Goal: Communication & Community: Answer question/provide support

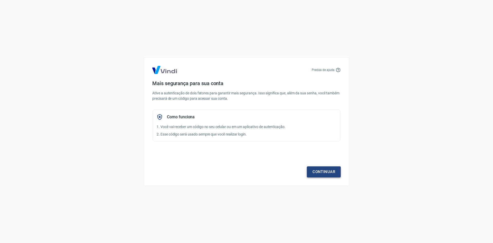
click at [319, 170] on link "Continuar" at bounding box center [324, 171] width 34 height 11
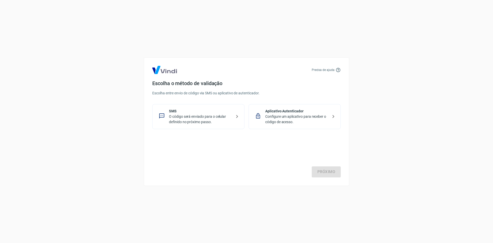
click at [218, 115] on p "O código será enviado para o celular definido no próximo passo." at bounding box center [200, 119] width 63 height 11
click at [326, 172] on link "Próximo" at bounding box center [326, 171] width 29 height 11
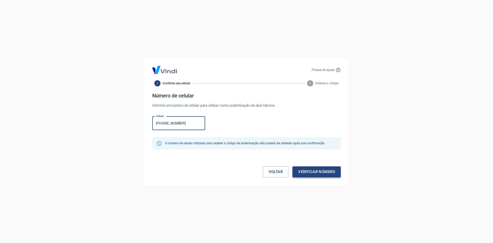
type input "(61) 98190-0201"
click at [315, 171] on button "Verificar número" at bounding box center [317, 171] width 48 height 11
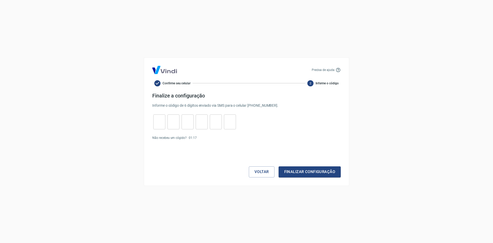
click at [154, 122] on input "tel" at bounding box center [159, 121] width 12 height 11
type input "8"
type input "7"
type input "0"
type input "5"
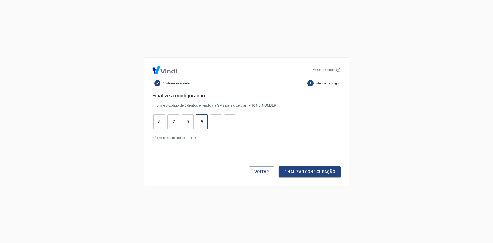
type input "1"
type input "9"
click at [310, 171] on button "Finalizar configuração" at bounding box center [310, 171] width 62 height 11
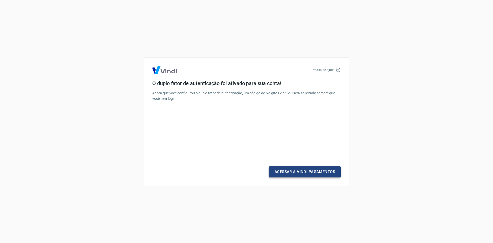
click at [298, 172] on link "Acessar a Vindi Pagamentos" at bounding box center [305, 171] width 72 height 11
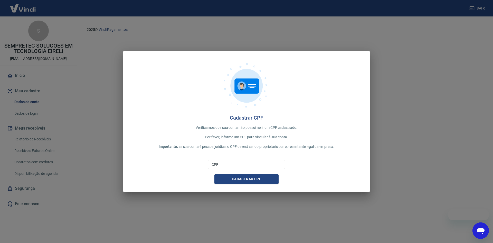
click at [263, 161] on input "CPF" at bounding box center [246, 164] width 77 height 10
type input "011.210.501-74"
click at [250, 180] on button "Cadastrar CPF" at bounding box center [246, 179] width 64 height 10
click at [247, 180] on button "Cadastrar CPF" at bounding box center [246, 179] width 64 height 10
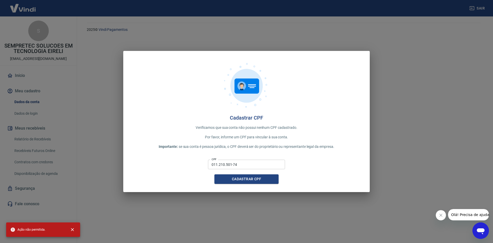
click at [461, 214] on span "Olá! Precisa de ajuda?" at bounding box center [471, 214] width 40 height 4
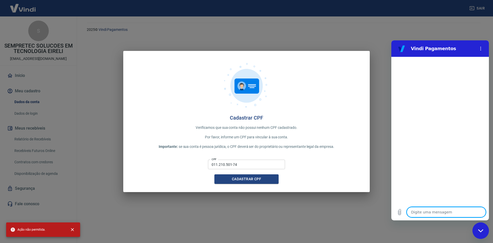
type textarea "O"
type textarea "x"
type textarea "Ol"
type textarea "x"
type textarea "Olá"
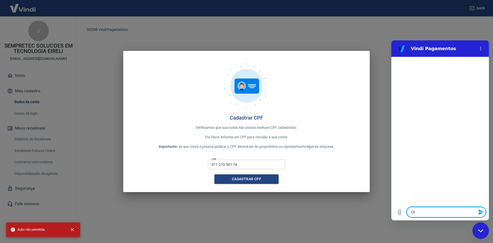
type textarea "x"
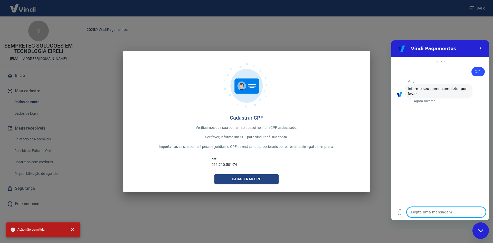
type textarea "J"
type textarea "x"
type textarea "Jo"
type textarea "x"
type textarea "Jos"
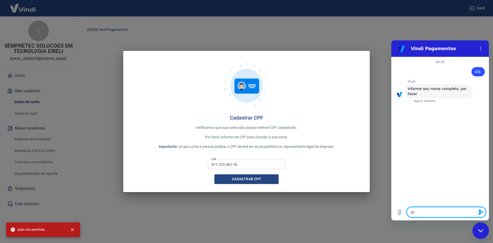
type textarea "x"
type textarea "Jose"
type textarea "x"
type textarea "Jos"
type textarea "x"
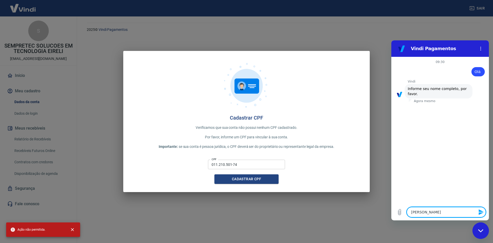
type textarea "José"
type textarea "x"
type textarea "José"
type textarea "x"
type textarea "José N"
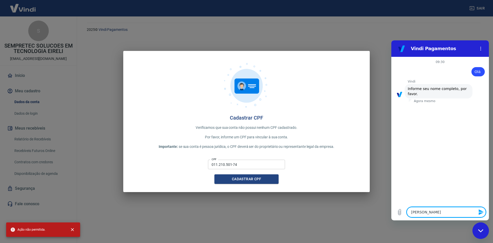
type textarea "x"
type textarea "José Ne"
type textarea "x"
type textarea "José Net"
type textarea "x"
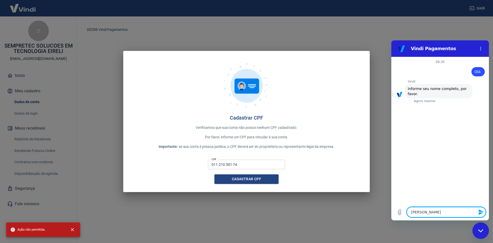
type textarea "[PERSON_NAME]"
type textarea "x"
type textarea "[PERSON_NAME]"
click at [482, 212] on icon "Enviar mensagem" at bounding box center [481, 212] width 6 height 6
type textarea "x"
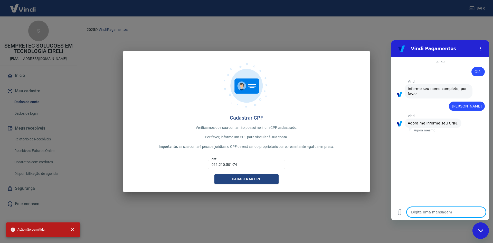
type textarea "1"
type textarea "x"
type textarea "10"
type textarea "x"
type textarea "109"
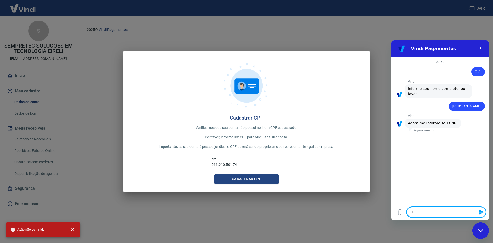
type textarea "x"
type textarea "1091"
type textarea "x"
type textarea "10913"
type textarea "x"
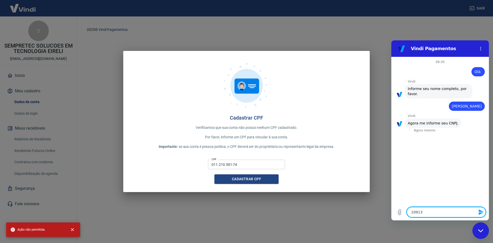
type textarea "109130"
type textarea "x"
type textarea "1091301"
type textarea "x"
type textarea "10913016"
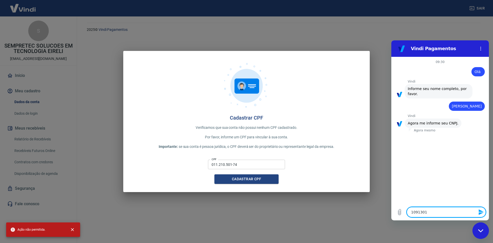
type textarea "x"
type textarea "109130160"
type textarea "x"
type textarea "1091301600"
type textarea "x"
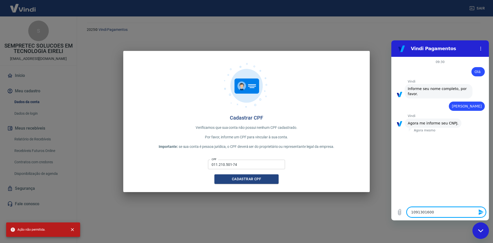
type textarea "10913016000"
type textarea "x"
type textarea "109130160001"
type textarea "x"
type textarea "1091301600014"
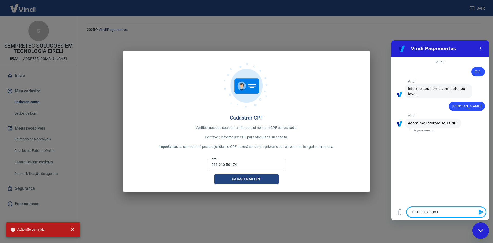
type textarea "x"
type textarea "10913016000149"
type textarea "x"
type textarea "10913016000149"
click at [479, 212] on icon "Enviar mensagem" at bounding box center [481, 212] width 6 height 6
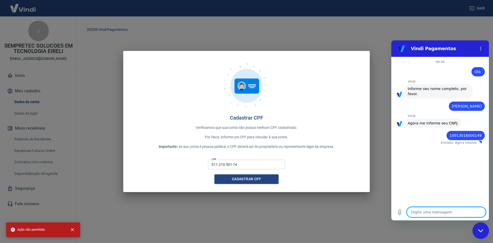
type textarea "x"
type textarea "n"
type textarea "x"
type textarea "ne"
type textarea "x"
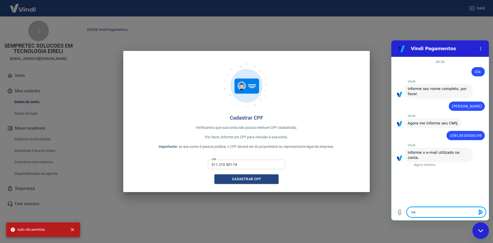
type textarea "net"
type textarea "x"
type textarea "neto"
type textarea "x"
type textarea "neto@"
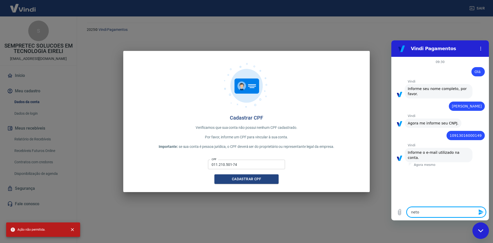
type textarea "x"
type textarea "neto@s"
type textarea "x"
type textarea "neto@se"
type textarea "x"
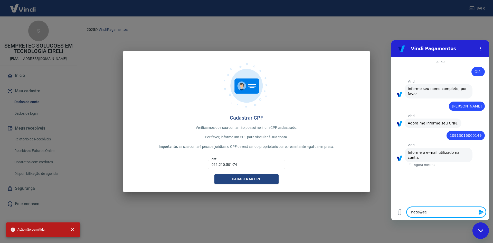
type textarea "neto@sem"
type textarea "x"
type textarea "neto@semp"
type textarea "x"
type textarea "neto@sempr"
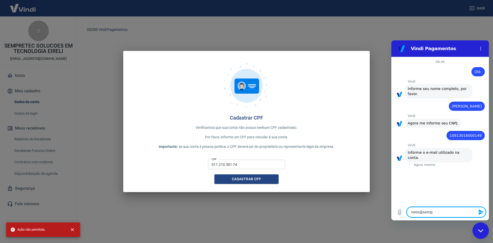
type textarea "x"
type textarea "neto@sempre"
type textarea "x"
type textarea "neto@sempret"
type textarea "x"
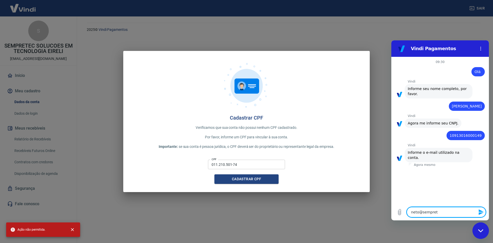
type textarea "neto@semprete"
type textarea "x"
type textarea "neto@sempretec"
type textarea "x"
type textarea "neto@sempretec."
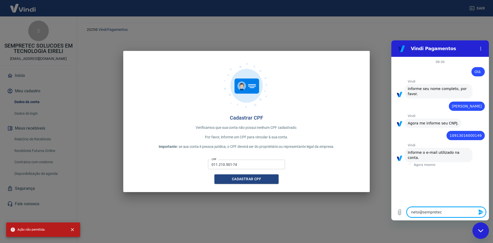
type textarea "x"
type textarea "neto@sempretec.c"
type textarea "x"
type textarea "neto@sempretec.co"
type textarea "x"
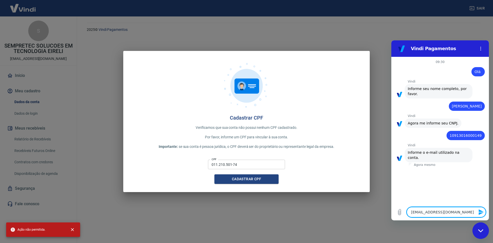
type textarea "neto@sempretec.com"
type textarea "x"
type textarea "neto@sempretec.com."
type textarea "x"
type textarea "neto@sempretec.com.b"
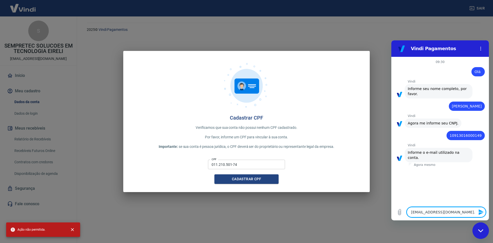
type textarea "x"
type textarea "[EMAIL_ADDRESS][DOMAIN_NAME]"
type textarea "x"
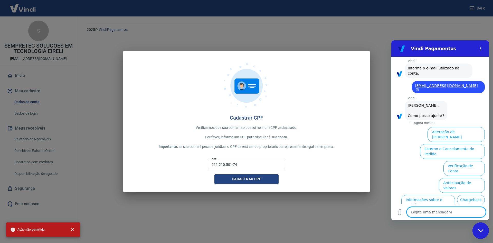
scroll to position [105, 0]
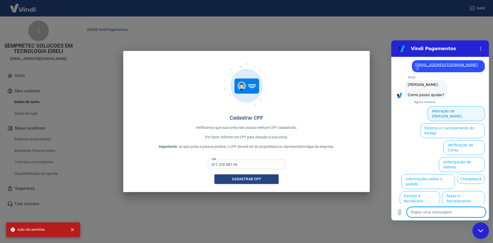
click at [447, 106] on button "Alteração de [PERSON_NAME]" at bounding box center [456, 113] width 57 height 15
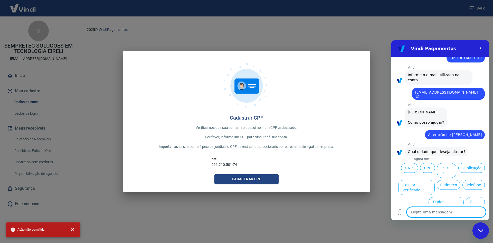
scroll to position [87, 0]
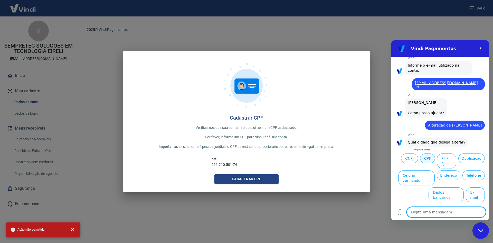
click at [435, 153] on button "CPF" at bounding box center [427, 158] width 15 height 10
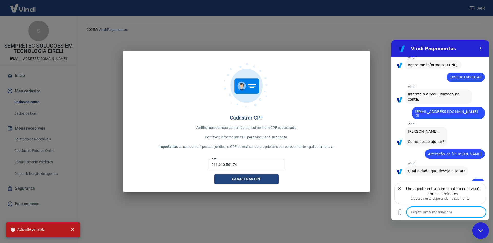
scroll to position [81, 0]
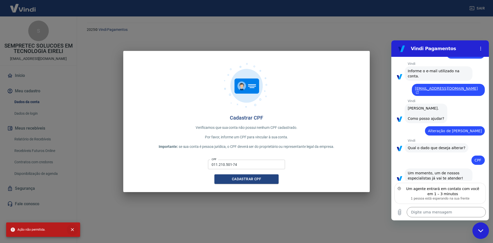
click at [73, 228] on icon "close" at bounding box center [72, 229] width 5 height 5
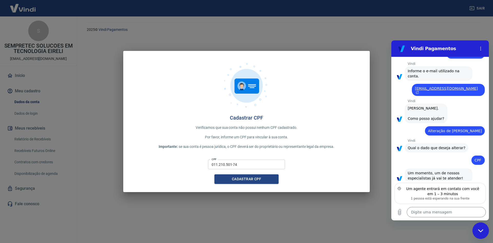
click at [326, 74] on div at bounding box center [247, 86] width 230 height 55
click at [230, 44] on div "Cadastrar CPF Verificamos que sua conta não possui nenhum CPF cadastrado. Por f…" at bounding box center [246, 121] width 493 height 243
click at [238, 79] on img at bounding box center [246, 84] width 51 height 51
click at [243, 128] on p "Verificamos que sua conta não possui nenhum CPF cadastrado." at bounding box center [247, 127] width 230 height 5
click at [244, 181] on button "Cadastrar CPF" at bounding box center [246, 179] width 64 height 10
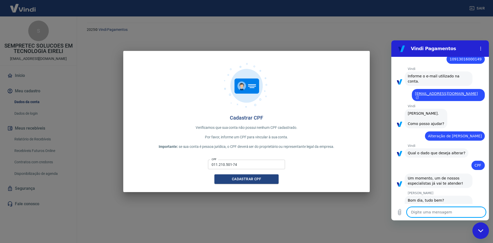
scroll to position [96, 0]
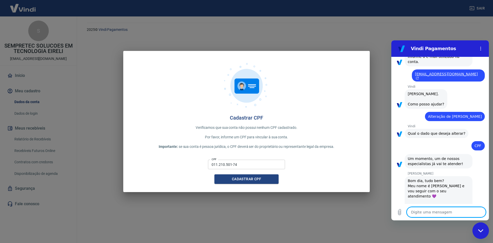
type textarea "x"
click at [444, 210] on textarea at bounding box center [446, 212] width 79 height 10
type textarea "J"
type textarea "x"
type textarea "Jo"
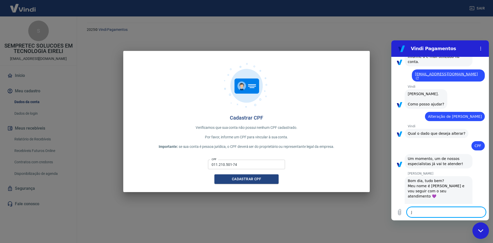
type textarea "x"
type textarea "Jos"
type textarea "x"
type textarea "José"
type textarea "x"
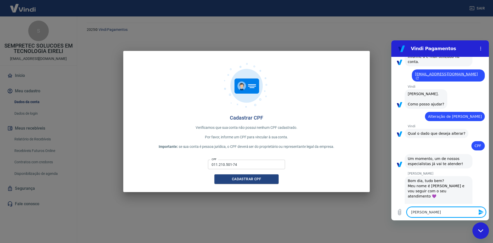
type textarea "José"
type textarea "x"
type textarea "José N"
type textarea "x"
type textarea "José Ne"
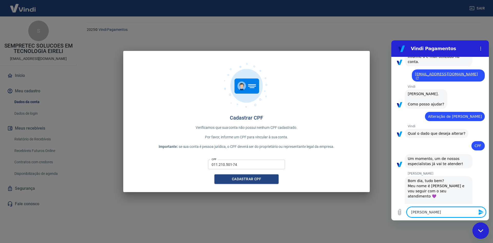
type textarea "x"
type textarea "José Net"
type textarea "x"
type textarea "[PERSON_NAME]"
type textarea "x"
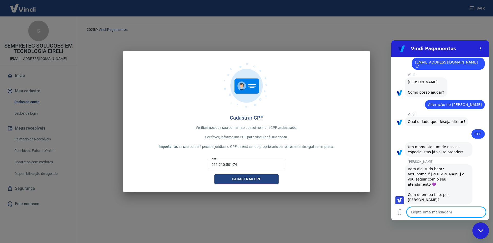
type textarea "x"
type textarea "e"
type textarea "x"
type textarea "en"
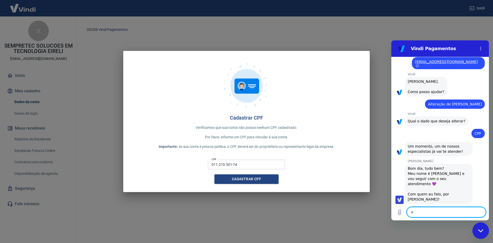
type textarea "x"
type textarea "ent"
type textarea "x"
type textarea "entr"
type textarea "x"
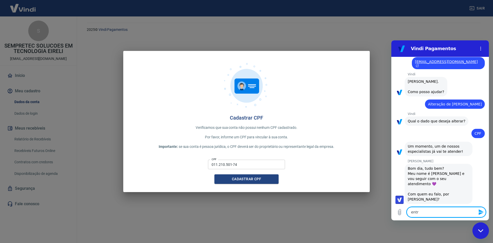
type textarea "entre"
type textarea "x"
type textarea "entrei"
type textarea "x"
type textarea "entrei"
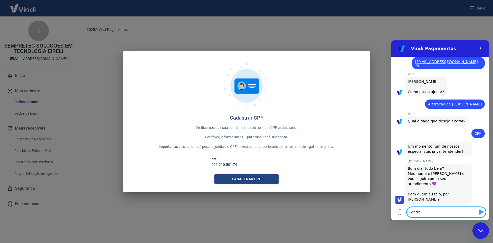
type textarea "x"
type textarea "entrei a"
type textarea "x"
type textarea "entrei aq"
type textarea "x"
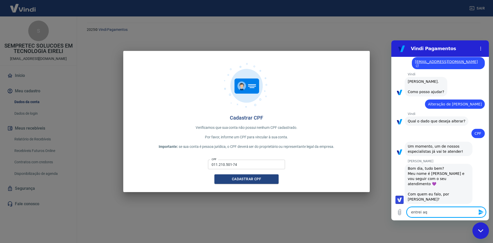
type textarea "entrei aqu"
type textarea "x"
type textarea "entrei aqui"
type textarea "x"
type textarea "entrei aqui"
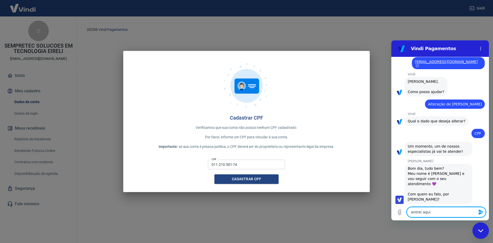
type textarea "x"
type textarea "entrei aqui n"
type textarea "x"
type textarea "entrei aqui no"
type textarea "x"
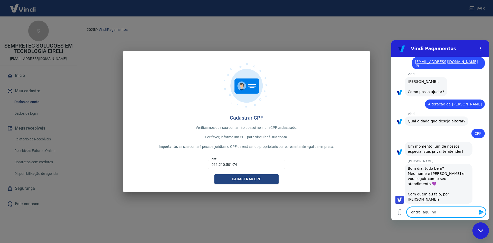
type textarea "entrei aqui no"
type textarea "x"
type textarea "entrei aqui no m"
type textarea "x"
type textarea "entrei aqui no me"
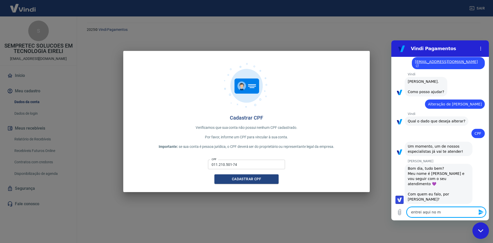
type textarea "x"
type textarea "entrei aqui no meu"
type textarea "x"
type textarea "entrei aqui no meu"
type textarea "x"
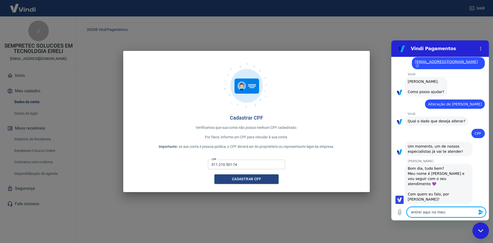
type textarea "entrei aqui no meu c"
type textarea "x"
type textarea "entrei aqui no meu ca"
type textarea "x"
type textarea "entrei aqui no meu cad"
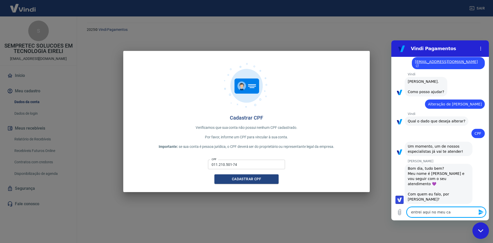
type textarea "x"
type textarea "entrei aqui no meu cada"
type textarea "x"
type textarea "entrei aqui no meu cadas"
type textarea "x"
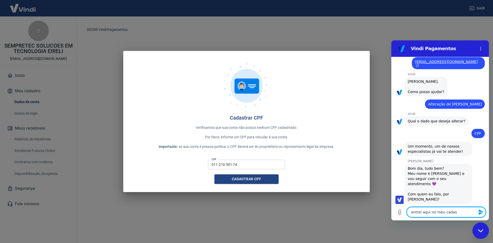
type textarea "entrei aqui no meu cadast"
type textarea "x"
type textarea "entrei aqui no meu cadastr"
type textarea "x"
type textarea "entrei aqui no meu cadastro"
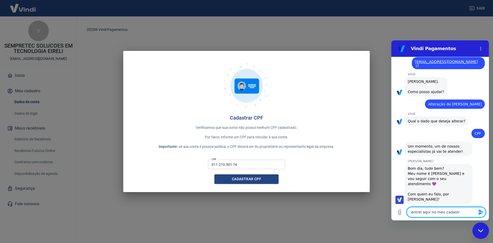
type textarea "x"
type textarea "entrei aqui no meu cadastro"
type textarea "x"
type textarea "entrei aqui no meu cadastro e"
type textarea "x"
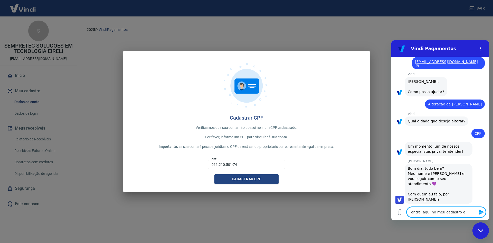
type textarea "entrei aqui no meu cadastro e"
type textarea "x"
type textarea "entrei aqui no meu cadastro e p"
type textarea "x"
type textarea "entrei aqui no meu cadastro e pe"
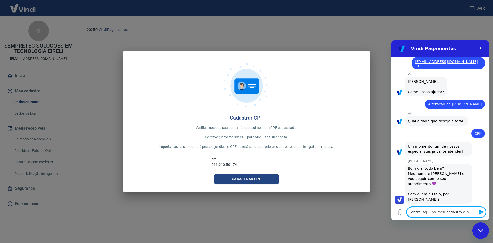
type textarea "x"
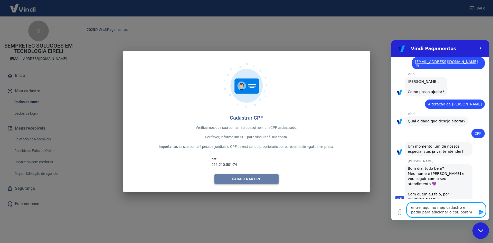
click at [260, 182] on button "Cadastrar CPF" at bounding box center [246, 179] width 64 height 10
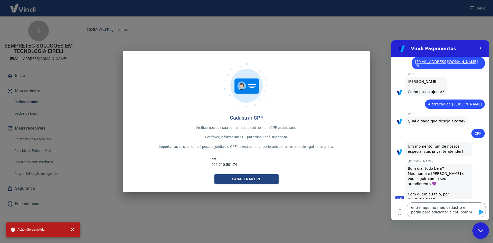
click at [461, 211] on textarea "entrei aqui no meu cadastro e pediu para adicionar o cpf, porém" at bounding box center [446, 209] width 79 height 15
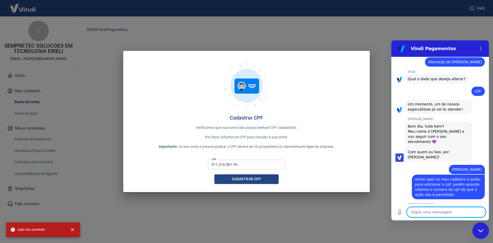
scroll to position [160, 0]
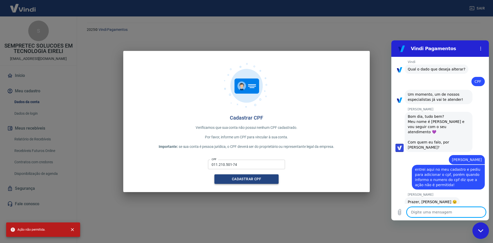
click at [241, 179] on button "Cadastrar CPF" at bounding box center [246, 179] width 64 height 10
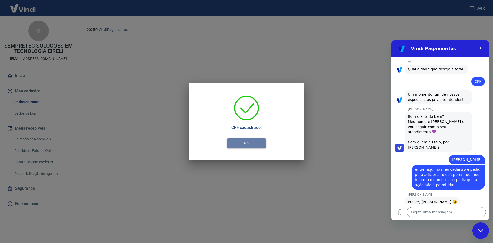
click at [249, 144] on button "OK" at bounding box center [246, 143] width 39 height 10
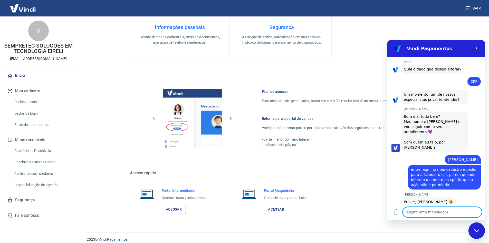
scroll to position [274, 0]
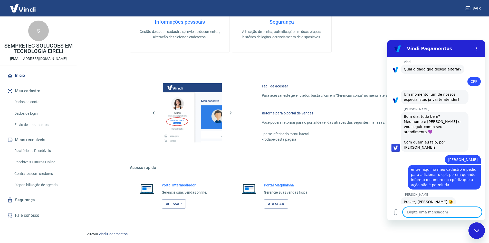
click at [428, 211] on textarea at bounding box center [442, 212] width 79 height 10
type textarea "a"
type textarea "x"
type textarea "ag"
type textarea "x"
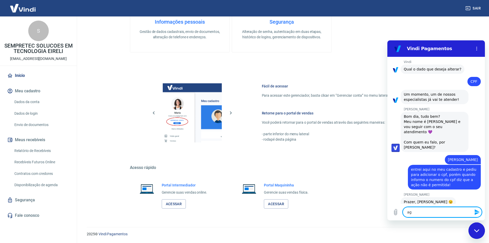
type textarea "ago"
type textarea "x"
type textarea "agor"
type textarea "x"
type textarea "agora"
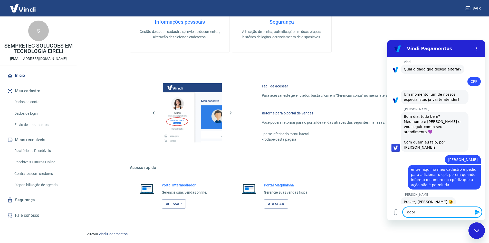
type textarea "x"
type textarea "agora"
type textarea "x"
type textarea "agora d"
type textarea "x"
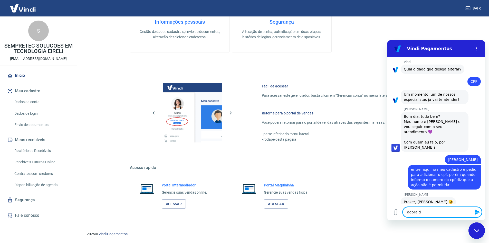
type textarea "agora de"
type textarea "x"
type textarea "agora deu"
type textarea "x"
type textarea "agora deu"
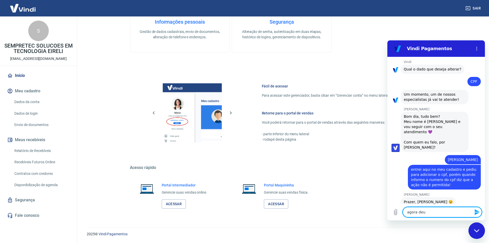
type textarea "x"
type textarea "agora deu c"
type textarea "x"
type textarea "agora deu ce"
type textarea "x"
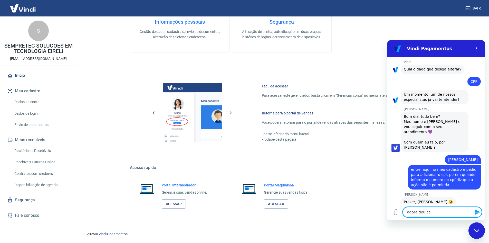
type textarea "agora deu cer"
type textarea "x"
type textarea "agora deu cert"
type textarea "x"
type textarea "agora deu certo"
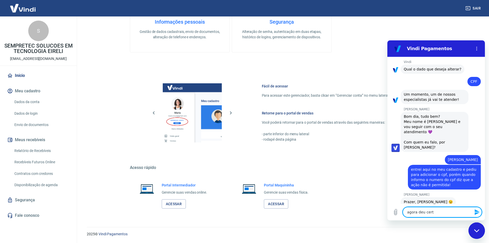
type textarea "x"
type textarea "agora deu certo,"
type textarea "x"
type textarea "agora deu certo,"
type textarea "x"
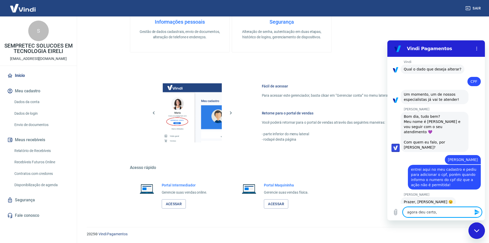
type textarea "agora deu certo, o"
type textarea "x"
type textarea "agora deu certo, ou"
type textarea "x"
type textarea "agora deu certo, out"
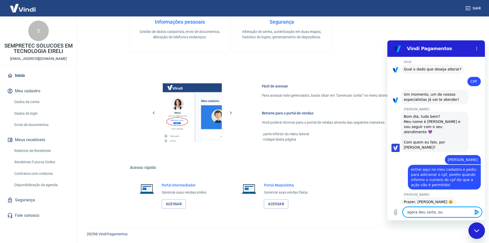
type textarea "x"
type textarea "agora deu certo, outr"
type textarea "x"
type textarea "agora deu certo, outra"
type textarea "x"
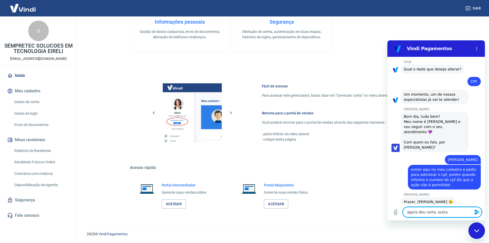
type textarea "agora deu certo, outra"
type textarea "x"
type textarea "agora deu certo, outra c"
type textarea "x"
type textarea "agora deu certo, outra co"
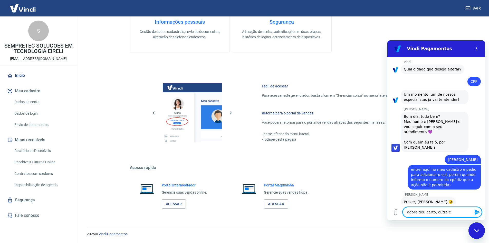
type textarea "x"
type textarea "agora deu certo, outra coi"
type textarea "x"
type textarea "agora deu certo, outra cois"
type textarea "x"
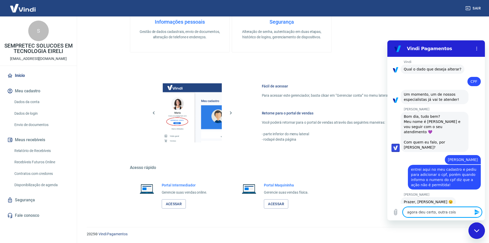
type textarea "agora deu certo, outra coisa"
type textarea "x"
type textarea "agora deu certo, outra coisa,"
type textarea "x"
type textarea "agora deu certo, outra coisa,"
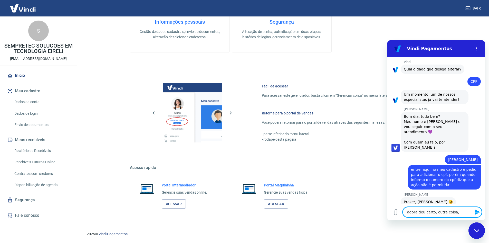
type textarea "x"
type textarea "agora deu certo, outra coisa, q"
type textarea "x"
type textarea "agora deu certo, outra coisa, qu"
type textarea "x"
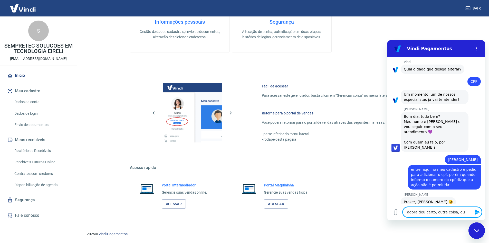
type textarea "agora deu certo, outra coisa, qua"
type textarea "x"
type textarea "agora deu certo, outra coisa, quan"
type textarea "x"
type textarea "agora deu certo, outra coisa, quand"
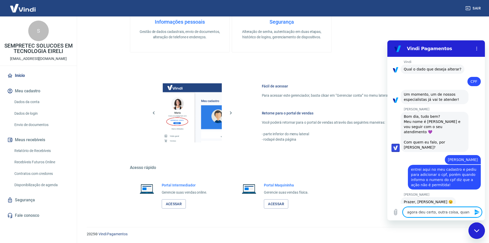
type textarea "x"
type textarea "agora deu certo, outra coisa, quando"
type textarea "x"
type textarea "agora deu certo, outra coisa, quando"
type textarea "x"
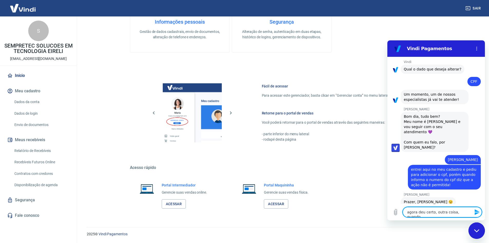
type textarea "agora deu certo, outra coisa, quando e"
type textarea "x"
type textarea "agora deu certo, outra coisa, quando eu"
type textarea "x"
type textarea "agora deu certo, outra coisa, quando eu"
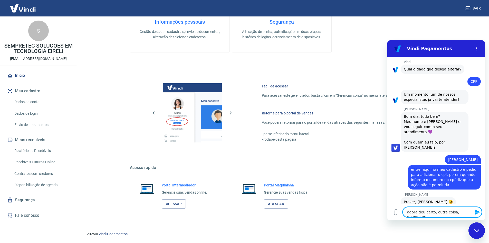
type textarea "x"
type textarea "agora deu certo, outra coisa, quando eu t"
type textarea "x"
type textarea "agora deu certo, outra coisa, quando eu te"
type textarea "x"
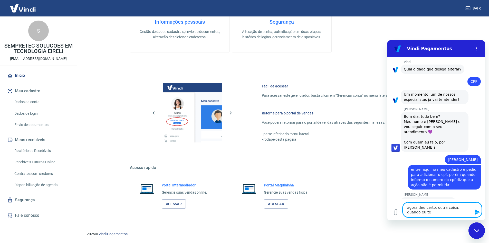
type textarea "agora deu certo, outra coisa, quando eu ten"
type textarea "x"
type textarea "agora deu certo, outra coisa, quando eu tent"
type textarea "x"
type textarea "agora deu certo, outra coisa, quando eu tento"
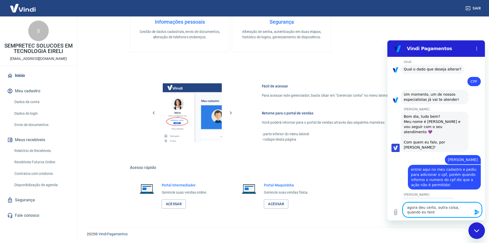
type textarea "x"
type textarea "agora deu certo, outra coisa, quando eu tento"
type textarea "x"
type textarea "agora deu certo, outra coisa, quando eu tento p"
type textarea "x"
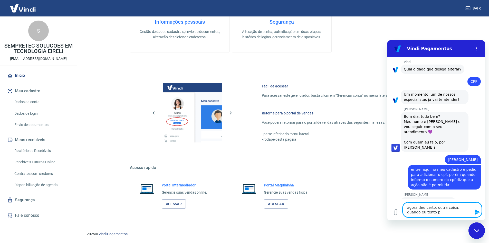
type textarea "agora deu certo, outra coisa, quando eu tento pa"
type textarea "x"
type textarea "agora deu certo, outra coisa, quando eu tento pag"
type textarea "x"
type textarea "agora deu certo, outra coisa, quando eu tento paga"
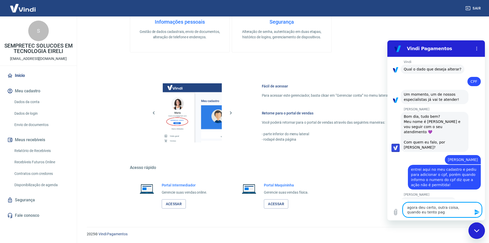
type textarea "x"
type textarea "agora deu certo, outra coisa, quando eu tento pagar"
type textarea "x"
type textarea "agora deu certo, outra coisa, quando eu tento pagarp"
type textarea "x"
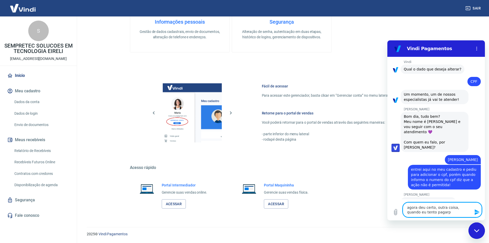
type textarea "agora deu certo, outra coisa, quando eu tento pagar"
type textarea "x"
type textarea "agora deu certo, outra coisa, quando eu tento pagar"
type textarea "x"
type textarea "agora deu certo, outra coisa, quando eu tento pagar a"
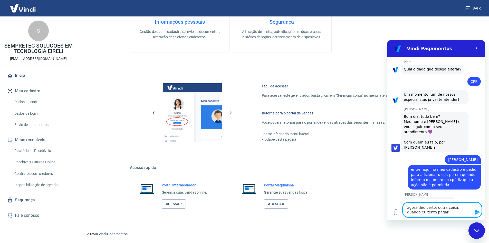
type textarea "x"
type textarea "agora deu certo, outra coisa, quando eu tento pagar al"
type textarea "x"
type textarea "agora deu certo, outra coisa, quando eu tento pagar alg"
type textarea "x"
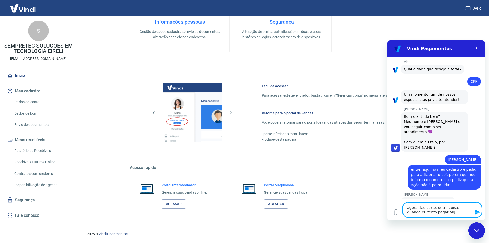
type textarea "agora deu certo, outra coisa, quando eu tento pagar algo"
type textarea "x"
type textarea "agora deu certo, outra coisa, quando eu tento pagar algo"
type textarea "x"
type textarea "agora deu certo, outra coisa, quando eu tento pagar algo q"
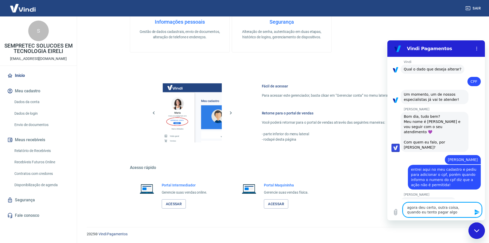
type textarea "x"
type textarea "agora deu certo, outra coisa, quando eu tento pagar algo qu"
type textarea "x"
type textarea "agora deu certo, outra coisa, quando eu tento pagar algo que"
type textarea "x"
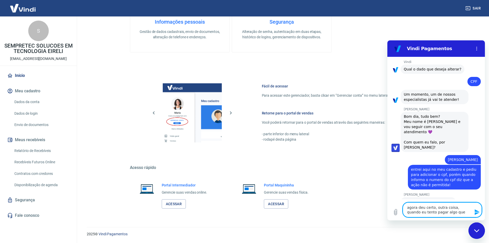
type textarea "agora deu certo, outra coisa, quando eu tento pagar algo quer"
type textarea "x"
type textarea "agora deu certo, outra coisa, quando eu tento pagar algo quer"
type textarea "x"
type textarea "agora deu certo, outra coisa, quando eu tento pagar algo quer e"
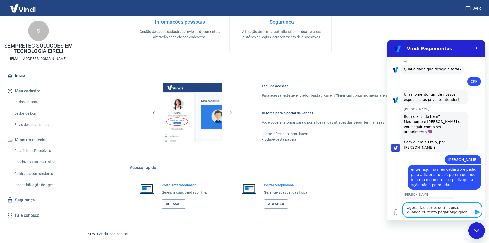
type textarea "x"
type textarea "agora deu certo, outra coisa, quando eu tento pagar algo quer es"
type textarea "x"
type textarea "agora deu certo, outra coisa, quando eu tento pagar algo quer est"
type textarea "x"
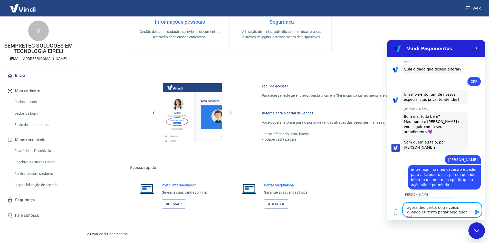
type textarea "agora deu certo, outra coisa, quando eu tento pagar algo quer esto"
type textarea "x"
type textarea "agora deu certo, outra coisa, quando eu tento pagar algo quer estou"
type textarea "x"
type textarea "agora deu certo, outra coisa, quando eu tento pagar algo quer estou"
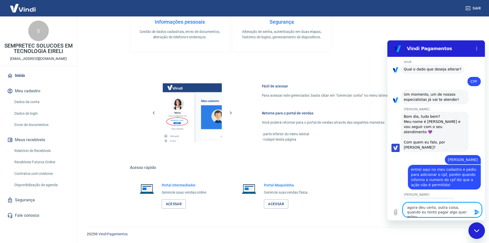
type textarea "x"
type textarea "agora deu certo, outra coisa, quando eu tento pagar algo quer estou c"
type textarea "x"
type textarea "agora deu certo, outra coisa, quando eu tento pagar algo quer estou co"
type textarea "x"
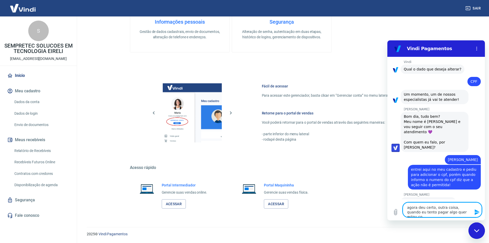
type textarea "agora deu certo, outra coisa, quando eu tento pagar algo quer estou com"
type textarea "x"
type textarea "agora deu certo, outra coisa, quando eu tento pagar algo quer estou comp"
type textarea "x"
type textarea "agora deu certo, outra coisa, quando eu tento pagar algo quer estou compr"
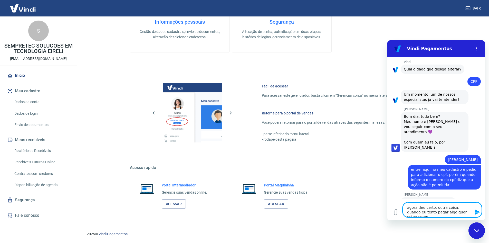
type textarea "x"
type textarea "agora deu certo, outra coisa, quando eu tento pagar algo quer estou compra"
type textarea "x"
type textarea "agora deu certo, outra coisa, quando eu tento pagar algo quer estou compran"
type textarea "x"
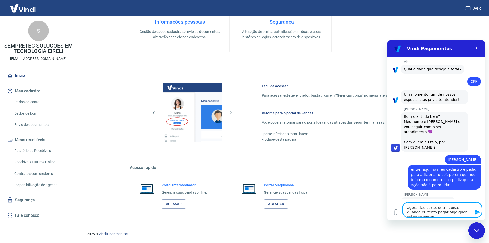
type textarea "agora deu certo, outra coisa, quando eu tento pagar algo quer estou comprand"
type textarea "x"
type textarea "agora deu certo, outra coisa, quando eu tento pagar algo quer estou comprando"
type textarea "x"
type textarea "agora deu certo, outra coisa, quando eu tento pagar algo quer estou comprando"
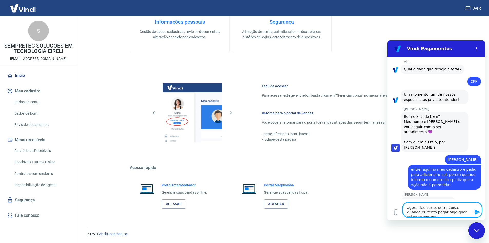
type textarea "x"
type textarea "agora deu certo, outra coisa, quando eu tento pagar algo quer estou comprando p"
type textarea "x"
type textarea "agora deu certo, outra coisa, quando eu tento pagar algo quer estou comprando pe"
type textarea "x"
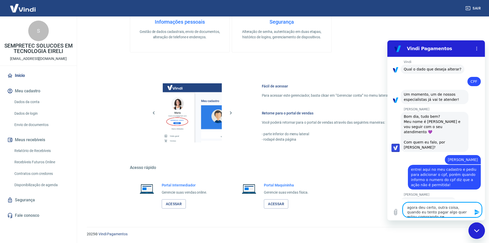
type textarea "agora deu certo, outra coisa, quando eu tento pagar algo quer estou comprando p…"
type textarea "x"
type textarea "agora deu certo, outra coisa, quando eu tento pagar algo quer estou comprando p…"
type textarea "x"
type textarea "agora deu certo, outra coisa, quando eu tento pagar algo quer estou comprando p…"
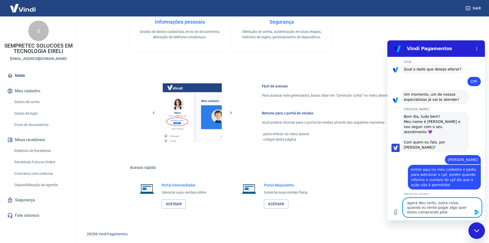
type textarea "x"
type textarea "agora deu certo, outra coisa, quando eu tento pagar algo quer estou comprando p…"
type textarea "x"
type textarea "agora deu certo, outra coisa, quando eu tento pagar algo quer estou comprando p…"
type textarea "x"
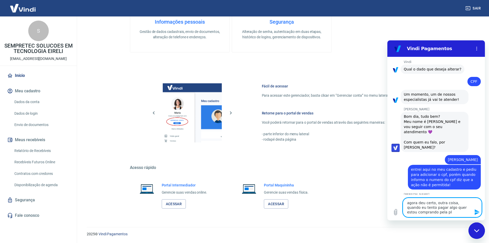
type textarea "agora deu certo, outra coisa, quando eu tento pagar algo quer estou comprando p…"
type textarea "x"
type textarea "agora deu certo, outra coisa, quando eu tento pagar algo quer estou comprando p…"
type textarea "x"
type textarea "agora deu certo, outra coisa, quando eu tento pagar algo quer estou comprando p…"
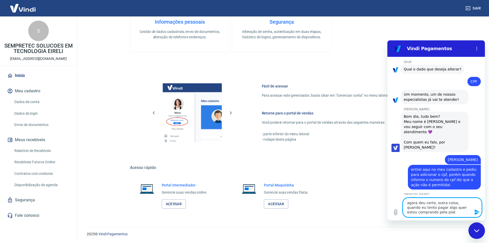
type textarea "x"
type textarea "agora deu certo, outra coisa, quando eu tento pagar algo quer estou comprando p…"
type textarea "x"
type textarea "agora deu certo, outra coisa, quando eu tento pagar algo quer estou comprando p…"
type textarea "x"
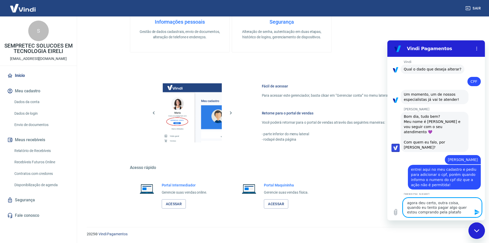
type textarea "agora deu certo, outra coisa, quando eu tento pagar algo quer estou comprando p…"
type textarea "x"
type textarea "agora deu certo, outra coisa, quando eu tento pagar algo quer estou comprando p…"
type textarea "x"
type textarea "agora deu certo, outra coisa, quando eu tento pagar algo quer estou comprando p…"
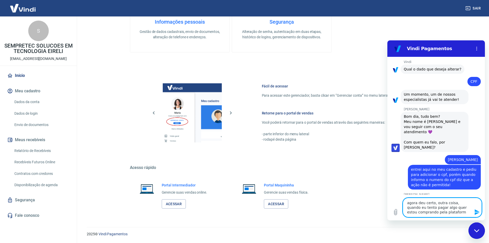
type textarea "x"
type textarea "agora deu certo, outra coisa, quando eu tento pagar algo quer estou comprando p…"
type textarea "x"
type textarea "agora deu certo, outra coisa, quando eu tento pagar algo quer estou comprando p…"
type textarea "x"
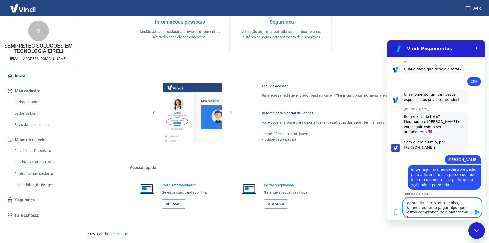
type textarea "agora deu certo, outra coisa, quando eu tento pagar algo quer estou comprando p…"
type textarea "x"
type textarea "agora deu certo, outra coisa, quando eu tento pagar algo quer estou comprando p…"
type textarea "x"
type textarea "agora deu certo, outra coisa, quando eu tento pagar algo quer estou comprando p…"
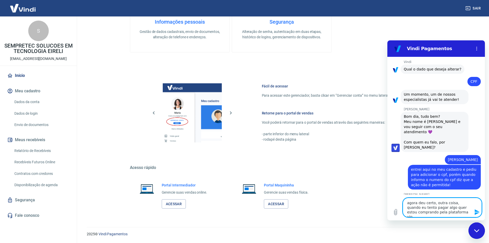
type textarea "x"
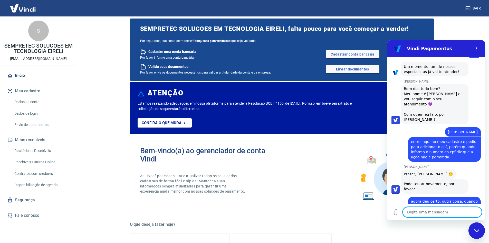
scroll to position [26, 0]
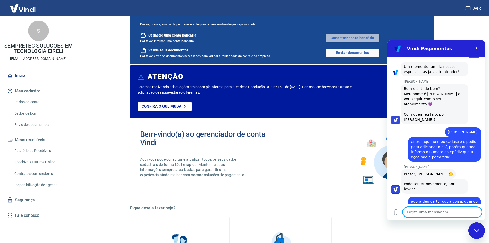
click at [342, 37] on link "Cadastrar conta bancária" at bounding box center [352, 38] width 53 height 8
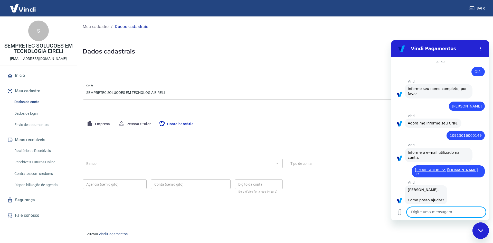
scroll to position [188, 0]
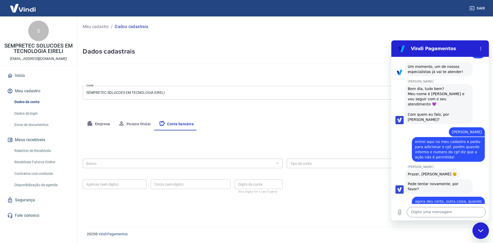
click at [98, 123] on button "Empresa" at bounding box center [99, 124] width 32 height 12
select select "DF"
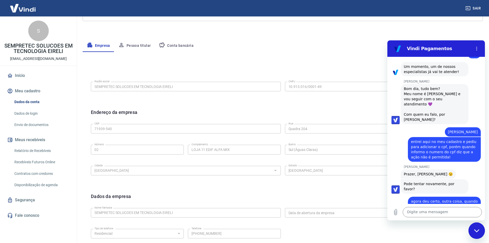
scroll to position [76, 0]
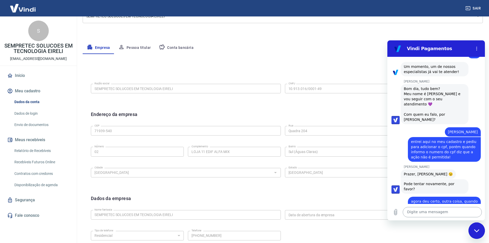
click at [455, 212] on textarea at bounding box center [442, 212] width 79 height 10
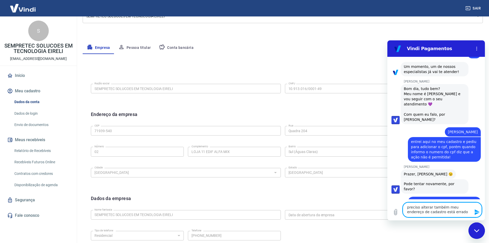
type textarea "preciso alterar também meu endereço de cadastro está errado!"
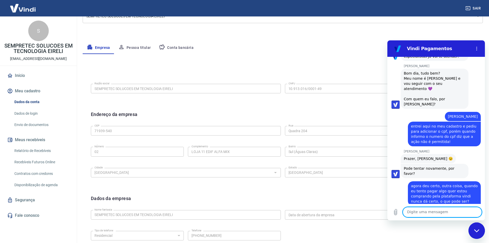
scroll to position [203, 0]
click at [126, 47] on button "Pessoa titular" at bounding box center [134, 48] width 41 height 12
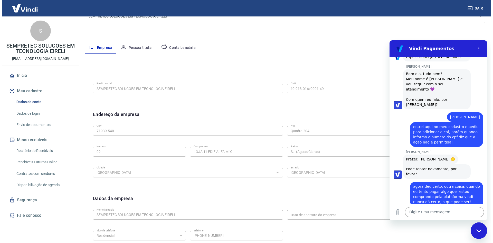
scroll to position [0, 0]
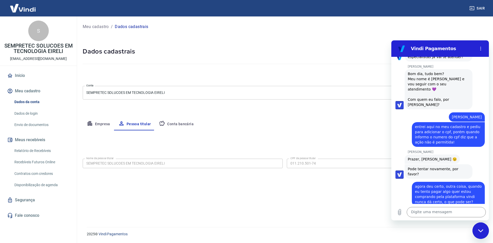
click at [162, 158] on div "Nome da pessoa titular SEMPRETEC SOLUCOES EM TECNOLOGIA EIRELI Nome da pessoa t…" at bounding box center [285, 162] width 404 height 13
click at [442, 214] on textarea at bounding box center [446, 212] width 79 height 10
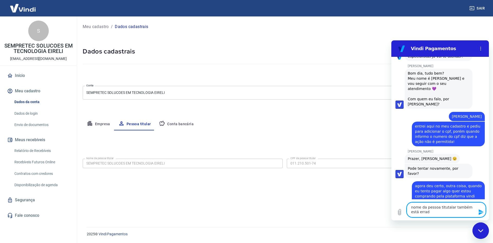
type textarea "nome da pessoa titutalar também está errado"
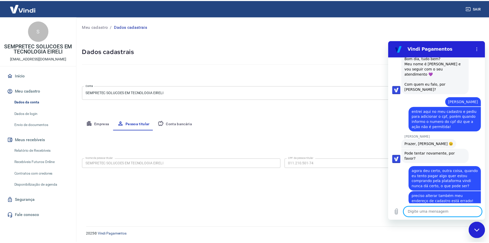
scroll to position [218, 0]
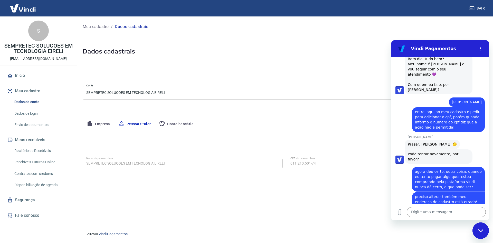
click at [32, 90] on button "Meu cadastro" at bounding box center [38, 90] width 64 height 11
click at [22, 90] on button "Meu cadastro" at bounding box center [38, 90] width 64 height 11
click at [100, 124] on button "Empresa" at bounding box center [99, 124] width 32 height 12
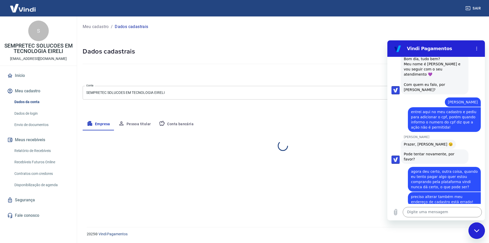
select select "DF"
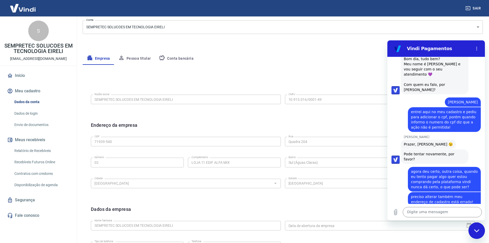
scroll to position [77, 0]
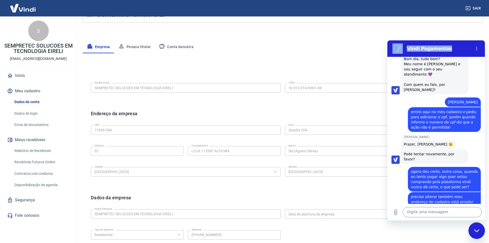
drag, startPoint x: 445, startPoint y: 44, endPoint x: 399, endPoint y: 45, distance: 45.5
click at [399, 45] on div "Vindi Pagamentos" at bounding box center [430, 48] width 79 height 10
click at [477, 230] on icon "Fechar janela de mensagens" at bounding box center [476, 230] width 5 height 3
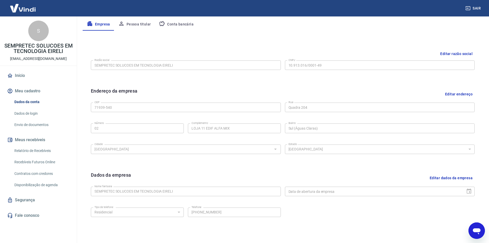
scroll to position [102, 0]
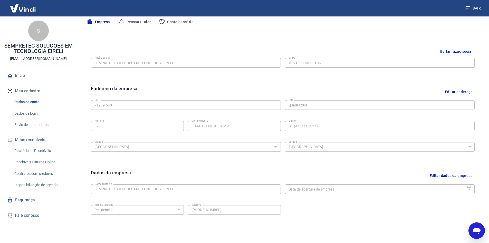
click at [460, 91] on button "Editar endereço" at bounding box center [459, 91] width 32 height 13
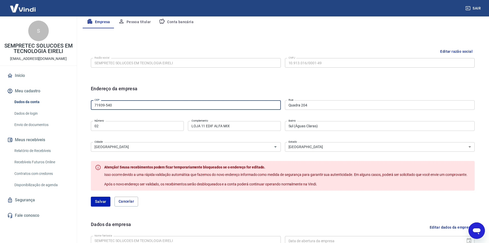
drag, startPoint x: 155, startPoint y: 103, endPoint x: 84, endPoint y: 98, distance: 71.3
click at [84, 99] on div "Editar razão social Razão social SEMPRETEC SOLUCOES EM TECNOLOGIA EIRELI Razão …" at bounding box center [283, 165] width 400 height 253
type input "71996-413"
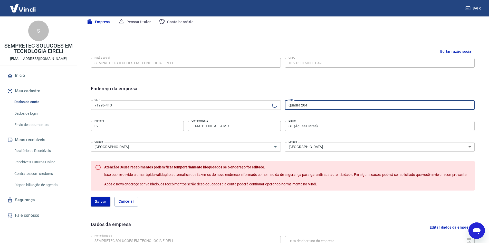
type input "Conjunto SHA Conjunto 6 Chácara 517"
type input "Setor Habitacional Arniqueira (Águas Claras)"
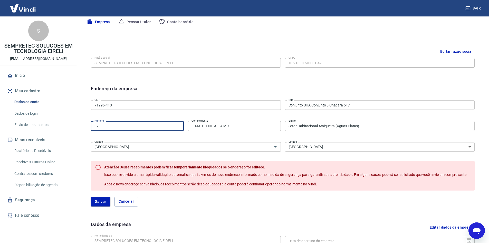
drag, startPoint x: 98, startPoint y: 127, endPoint x: 90, endPoint y: 126, distance: 7.7
click at [91, 126] on input "02" at bounding box center [137, 126] width 93 height 10
type input "06"
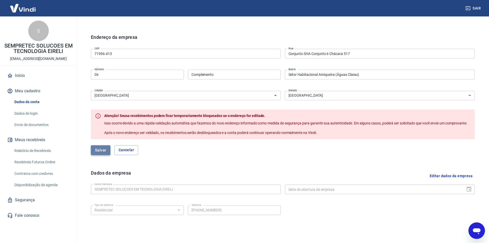
click at [94, 150] on button "Salvar" at bounding box center [101, 150] width 20 height 10
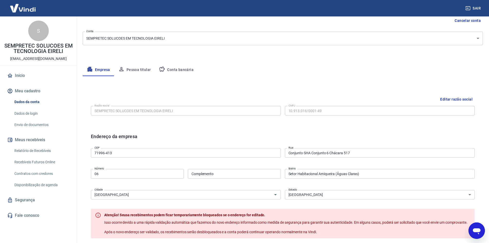
select select "DF"
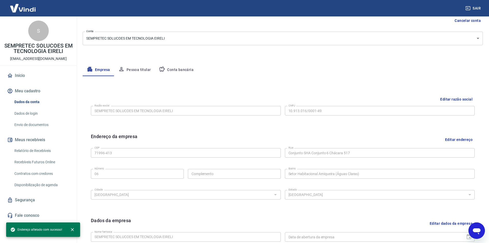
scroll to position [128, 0]
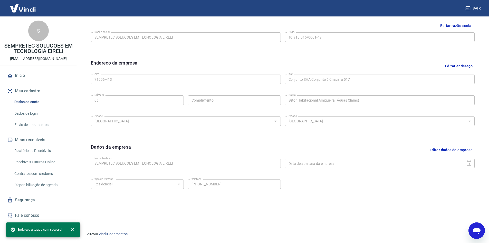
click at [438, 149] on button "Editar dados da empresa" at bounding box center [451, 149] width 47 height 13
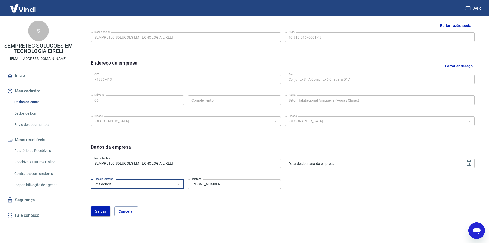
click at [139, 184] on select "Residencial Comercial" at bounding box center [137, 184] width 93 height 10
select select "business"
click at [91, 179] on select "Residencial Comercial" at bounding box center [137, 184] width 93 height 10
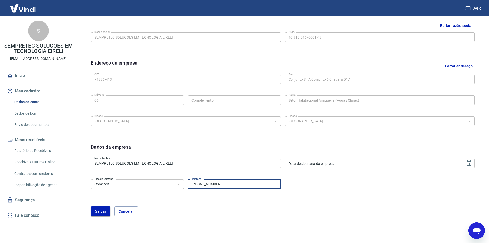
drag, startPoint x: 218, startPoint y: 184, endPoint x: 166, endPoint y: 182, distance: 51.9
click at [166, 182] on div "Tipo de telefone Residencial Comercial Tipo de telefone Telefone (61) 98190-020…" at bounding box center [186, 183] width 190 height 13
click at [99, 210] on button "Salvar" at bounding box center [101, 211] width 20 height 10
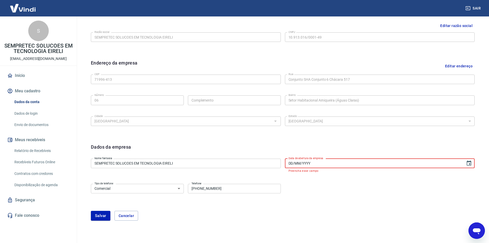
click at [324, 163] on input "DD/MM/YYYY" at bounding box center [373, 163] width 177 height 10
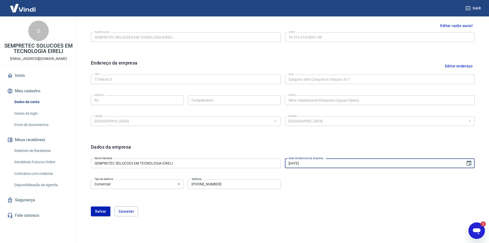
type input "[DATE]"
click at [315, 179] on div "Tipo de telefone Residencial Comercial Tipo de telefone Telefone (61) 98190-020…" at bounding box center [283, 187] width 384 height 21
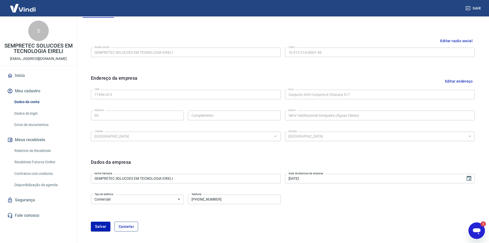
scroll to position [128, 0]
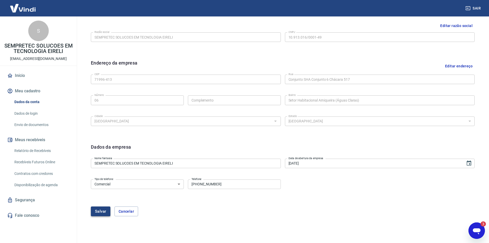
click at [98, 209] on button "Salvar" at bounding box center [101, 211] width 20 height 10
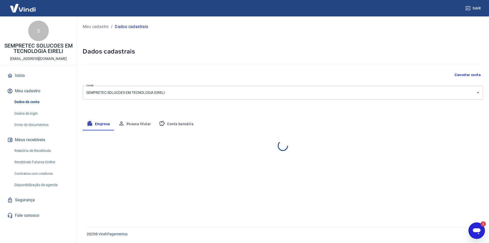
scroll to position [0, 0]
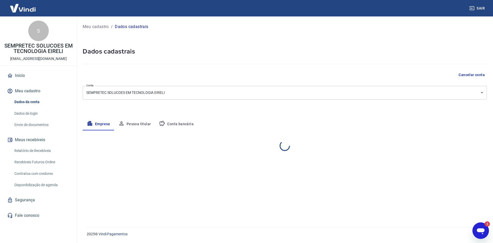
select select "DF"
select select "business"
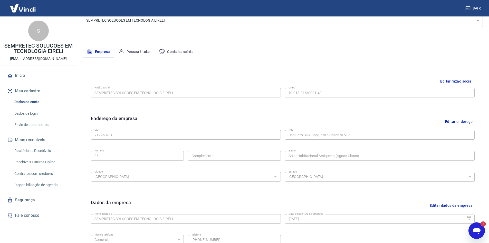
scroll to position [77, 0]
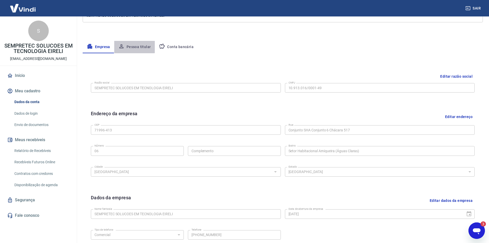
click at [132, 47] on button "Pessoa titular" at bounding box center [134, 47] width 41 height 12
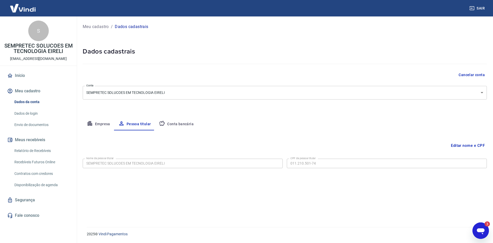
click at [458, 144] on button "Editar nome e CPF" at bounding box center [468, 145] width 38 height 10
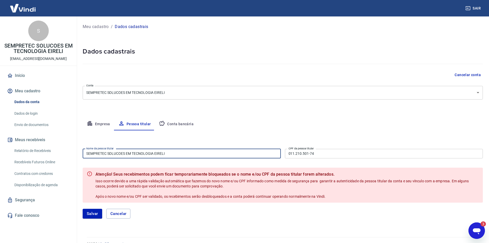
drag, startPoint x: 169, startPoint y: 155, endPoint x: -19, endPoint y: 138, distance: 188.5
click at [0, 138] on html "Sair S SEMPRETEC SOLUCOES EM TECNOLOGIA EIRELI neto@sempretec.com.br Início Meu…" at bounding box center [244, 121] width 489 height 243
type input "j"
type input "[PERSON_NAME]"
click at [88, 213] on button "Salvar" at bounding box center [93, 214] width 20 height 10
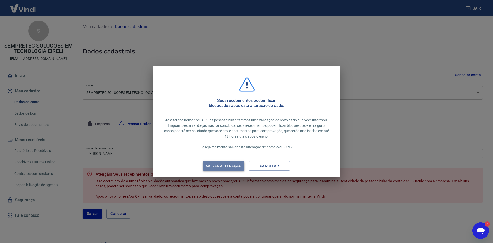
click at [223, 166] on div "Salvar alteração" at bounding box center [224, 166] width 48 height 6
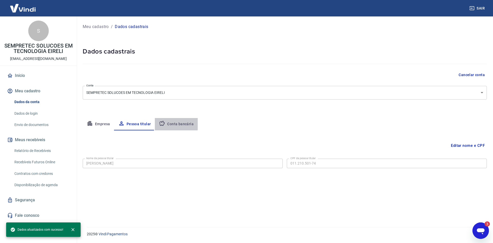
click at [175, 123] on button "Conta bancária" at bounding box center [176, 124] width 43 height 12
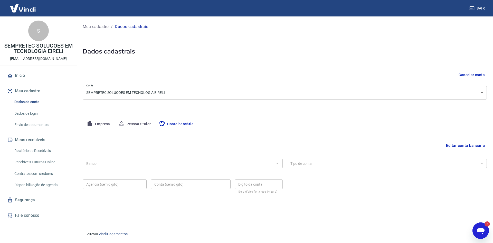
click at [466, 147] on button "Editar conta bancária" at bounding box center [465, 145] width 43 height 10
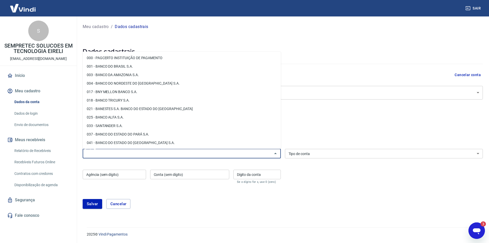
click at [218, 154] on input "Banco" at bounding box center [177, 153] width 187 height 6
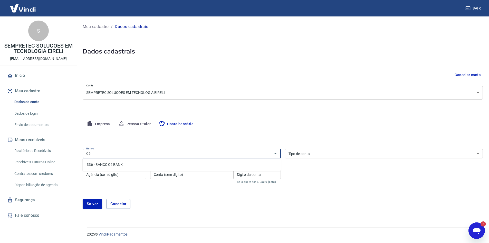
click at [136, 165] on li "336 - BANCO C6 BANK" at bounding box center [182, 164] width 198 height 8
type input "336 - BANCO C6 BANK"
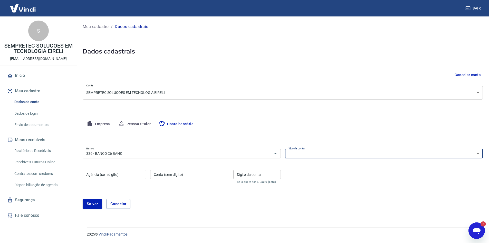
click at [323, 152] on select "Conta Corrente Conta Poupança" at bounding box center [384, 154] width 198 height 10
select select "1"
click at [285, 149] on select "Conta Corrente Conta Poupança" at bounding box center [384, 154] width 198 height 10
click at [125, 171] on input "Agência (sem dígito)" at bounding box center [114, 175] width 63 height 10
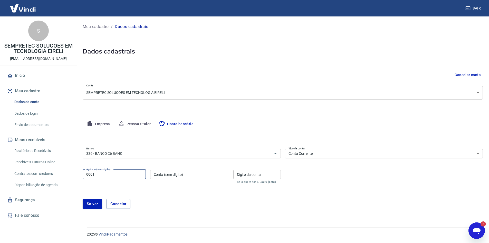
type input "0001"
click at [181, 175] on input "Conta (sem dígito)" at bounding box center [189, 175] width 79 height 10
type input "35937822"
click at [244, 173] on div "Dígito da conta Dígito da conta Se o dígito for x, use 0 (zero)" at bounding box center [257, 177] width 48 height 14
type input "6"
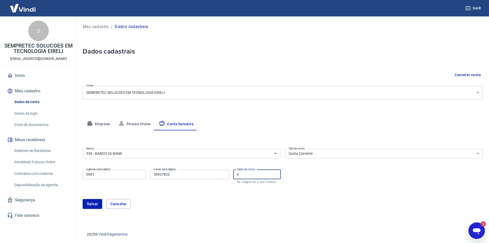
click at [204, 193] on div "Salvar Cancelar" at bounding box center [283, 204] width 400 height 22
click at [93, 204] on button "Salvar" at bounding box center [93, 204] width 20 height 10
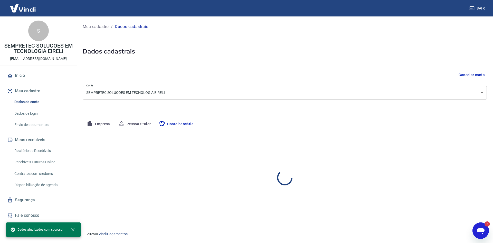
select select "1"
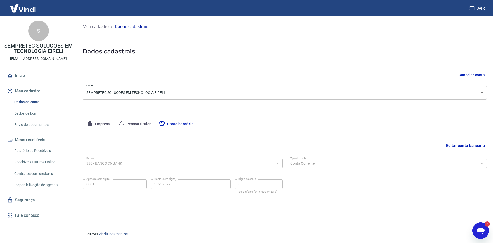
click at [24, 114] on link "Dados de login" at bounding box center [41, 113] width 58 height 11
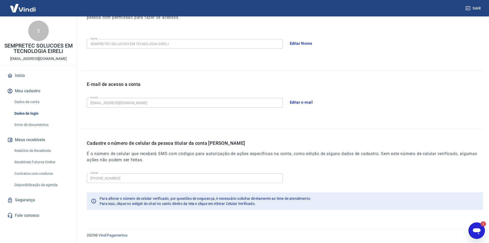
scroll to position [86, 0]
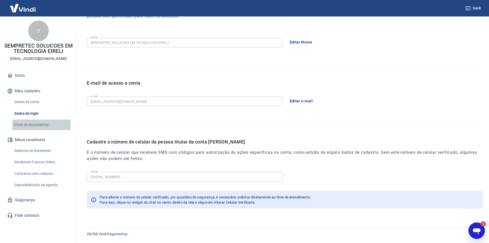
click at [27, 123] on link "Envio de documentos" at bounding box center [41, 124] width 58 height 11
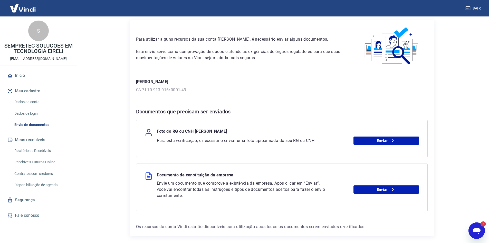
scroll to position [39, 0]
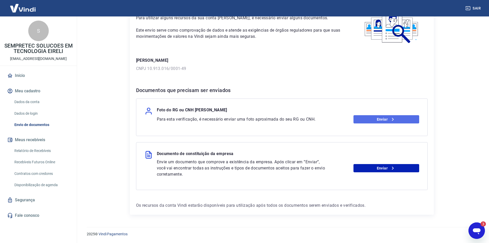
click at [396, 119] on link "Enviar" at bounding box center [387, 119] width 66 height 8
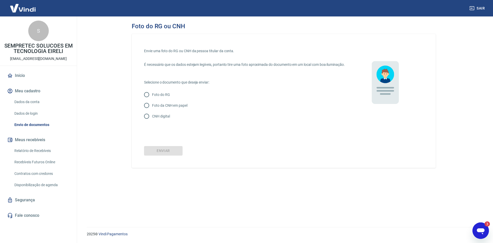
click at [481, 229] on icon "Abrir janela de mensagens, 3 mensagens não lidas" at bounding box center [481, 231] width 8 height 6
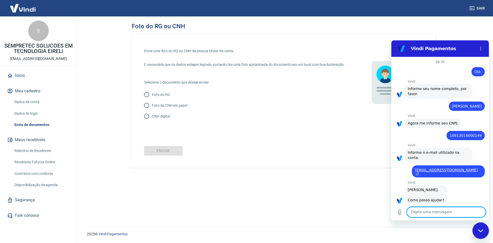
scroll to position [308, 0]
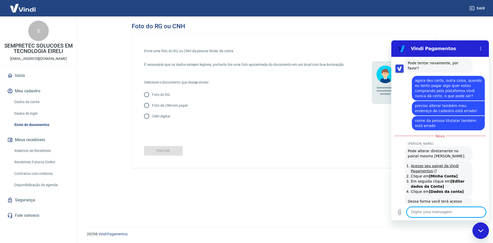
click at [446, 212] on textarea at bounding box center [446, 212] width 79 height 10
type textarea "C"
type textarea "certo"
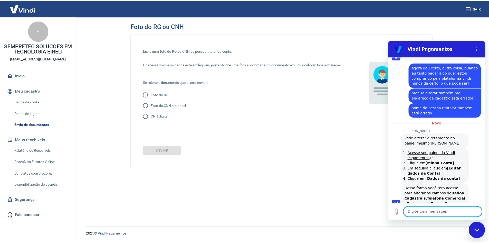
scroll to position [321, 0]
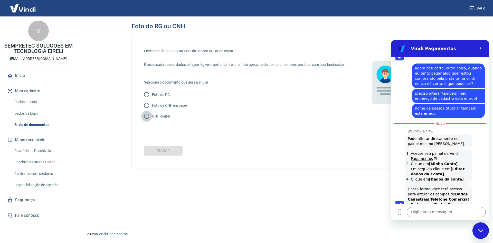
click at [149, 120] on input "CNH digital" at bounding box center [146, 116] width 11 height 11
radio input "true"
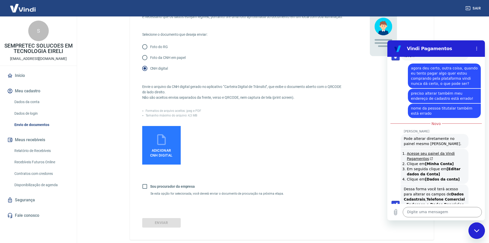
scroll to position [51, 0]
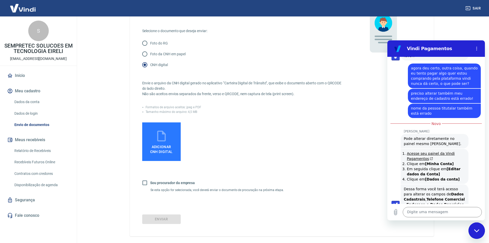
click at [165, 151] on span "Adicionar CNH Digital" at bounding box center [161, 149] width 23 height 9
click at [0, 0] on input "Adicionar CNH Digital" at bounding box center [0, 0] width 0 height 0
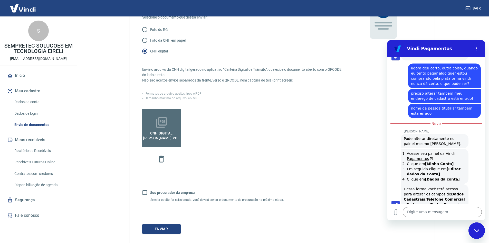
scroll to position [102, 0]
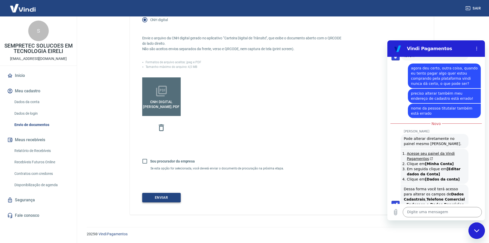
click at [168, 196] on button "Enviar" at bounding box center [161, 198] width 39 height 10
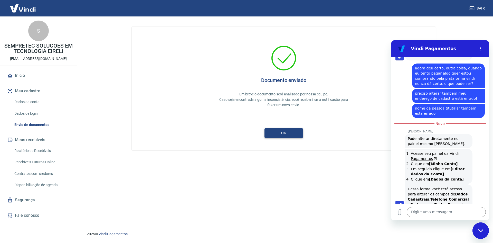
click at [284, 134] on button "ok" at bounding box center [284, 133] width 39 height 10
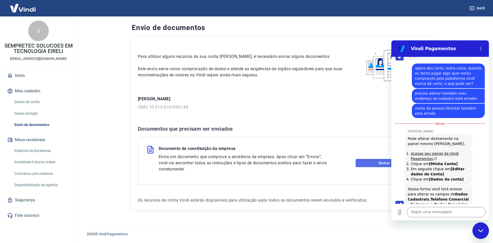
click at [369, 163] on link "Enviar" at bounding box center [389, 163] width 66 height 8
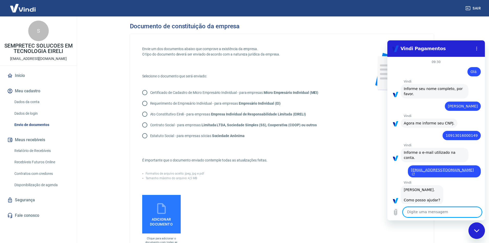
scroll to position [313, 0]
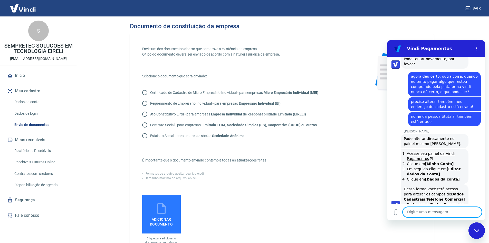
click at [145, 124] on input "Contrato Social - para empresas Limitada LTDA, Sociedade Simples (SS), Cooperat…" at bounding box center [144, 124] width 11 height 11
radio input "true"
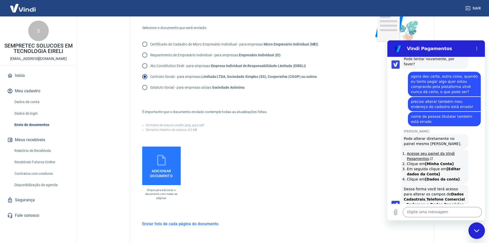
scroll to position [51, 0]
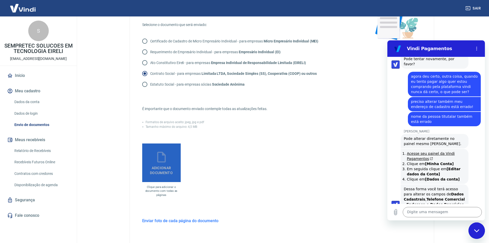
click at [158, 163] on icon at bounding box center [161, 157] width 13 height 13
click at [0, 0] on input "Adicionar documento" at bounding box center [0, 0] width 0 height 0
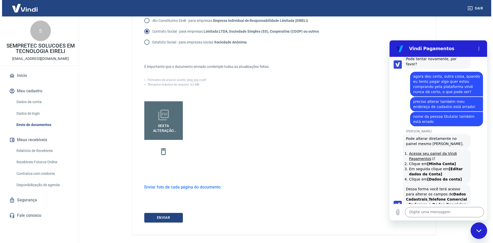
scroll to position [103, 0]
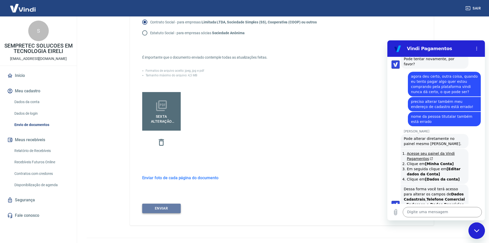
click at [160, 208] on button "ENVIAR" at bounding box center [161, 208] width 39 height 10
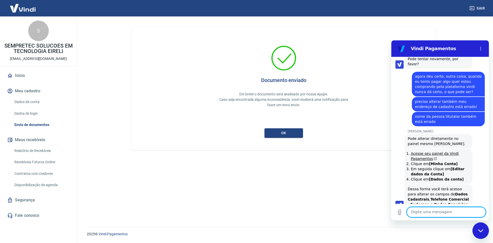
click at [428, 213] on textarea at bounding box center [446, 212] width 79 height 10
click at [289, 133] on button "ok" at bounding box center [284, 133] width 39 height 10
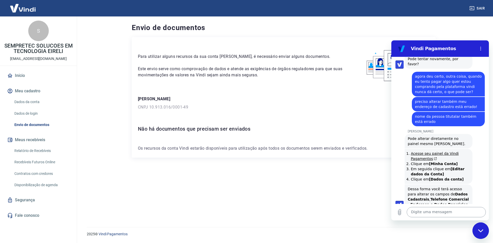
click at [427, 213] on textarea at bounding box center [446, 212] width 79 height 10
type textarea "a"
type textarea "x"
type textarea "at"
type textarea "x"
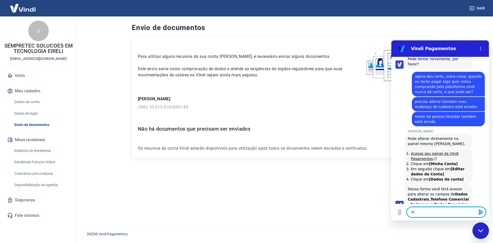
type textarea "atu"
type textarea "x"
type textarea "atua"
type textarea "x"
type textarea "atual"
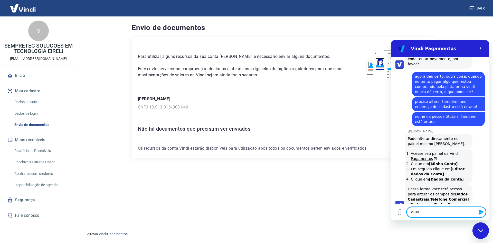
type textarea "x"
type textarea "atuali"
type textarea "x"
type textarea "atualiz"
type textarea "x"
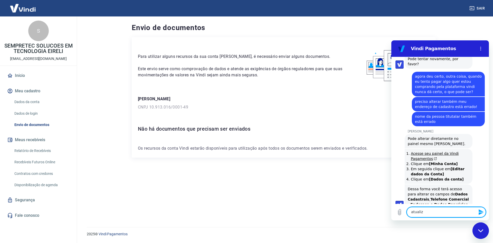
type textarea "atualize"
type textarea "x"
type textarea "atualizei"
type textarea "x"
type textarea "atualizei"
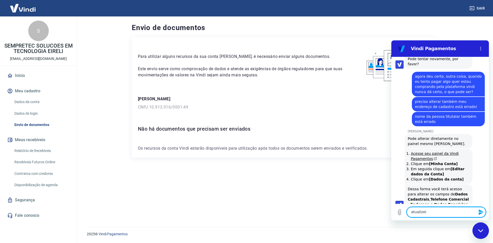
type textarea "x"
type textarea "atualizei t"
type textarea "x"
type textarea "atualizei to"
type textarea "x"
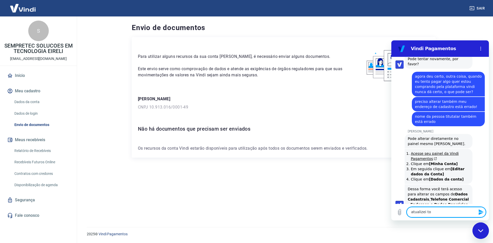
type textarea "atualizei tod"
type textarea "x"
type textarea "atualizei todo"
type textarea "x"
type textarea "atualizei todos"
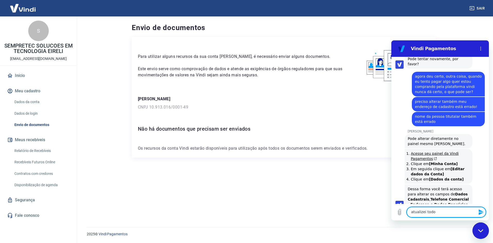
type textarea "x"
type textarea "atualizei todos"
type textarea "x"
type textarea "atualizei todos o"
type textarea "x"
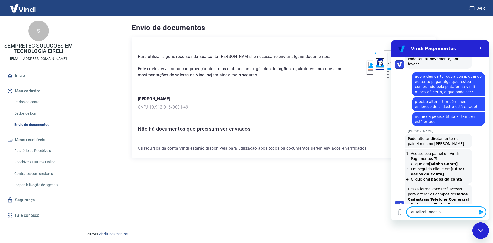
type textarea "atualizei todos os"
type textarea "x"
type textarea "atualizei todos os"
type textarea "x"
type textarea "atualizei todos os d"
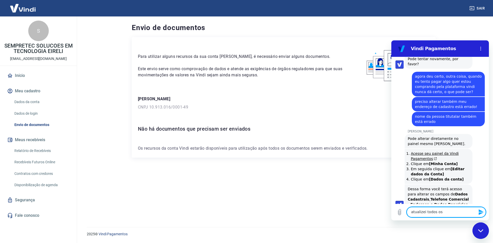
type textarea "x"
type textarea "atualizei todos os da"
type textarea "x"
type textarea "atualizei todos os dad"
type textarea "x"
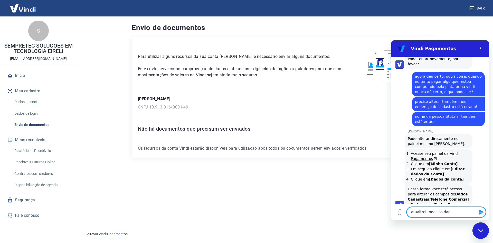
type textarea "atualizei todos os dado"
type textarea "x"
type textarea "atualizei todos os dados"
type textarea "x"
type textarea "atualizei todos os dados"
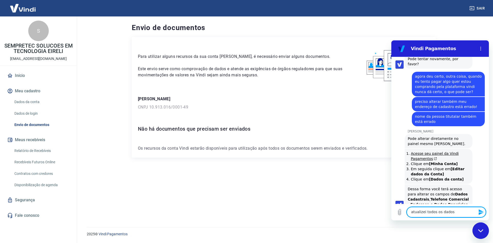
type textarea "x"
type textarea "atualizei todos os dados e"
type textarea "x"
type textarea "atualizei todos os dados e"
type textarea "x"
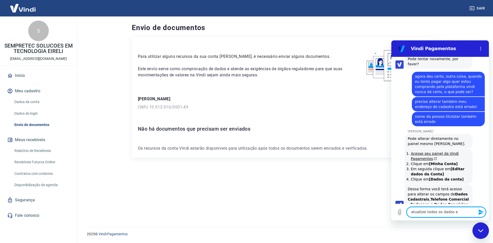
type textarea "atualizei todos os dados e e"
type textarea "x"
type textarea "atualizei todos os dados e en"
type textarea "x"
type textarea "atualizei todos os dados e env"
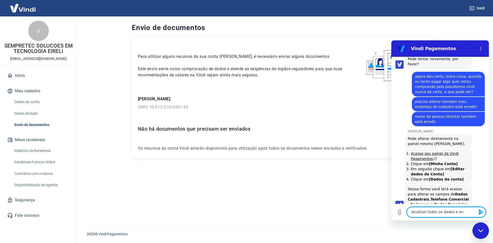
type textarea "x"
type textarea "atualizei todos os dados e envi"
type textarea "x"
type textarea "atualizei todos os dados e envie"
type textarea "x"
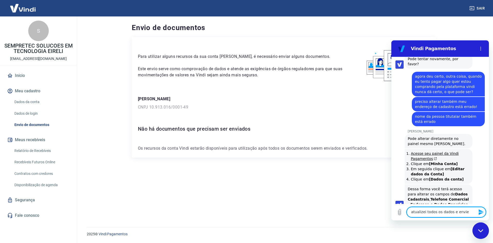
type textarea "atualizei todos os dados e envie"
type textarea "x"
type textarea "atualizei todos os dados e envie o"
type textarea "x"
type textarea "atualizei todos os dados e envie os"
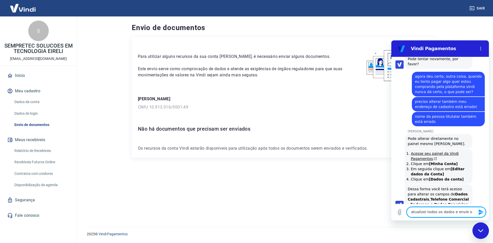
type textarea "x"
type textarea "atualizei todos os dados e envie os"
type textarea "x"
type textarea "atualizei todos os dados e envie os d"
type textarea "x"
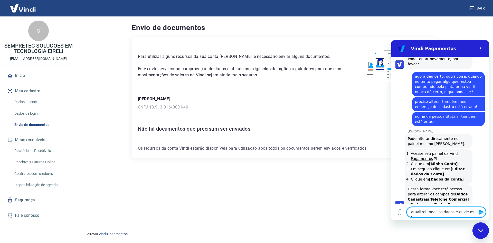
type textarea "atualizei todos os dados e envie os do"
type textarea "x"
type textarea "atualizei todos os dados e envie os doc"
type textarea "x"
type textarea "atualizei todos os dados e envie os docu"
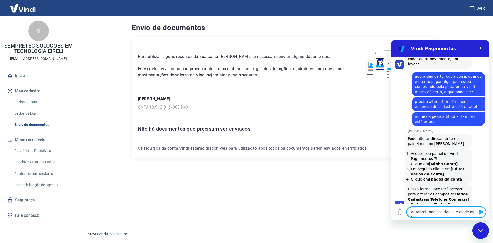
type textarea "x"
type textarea "atualizei todos os dados e envie os docum"
type textarea "x"
type textarea "atualizei todos os dados e envie os docume"
type textarea "x"
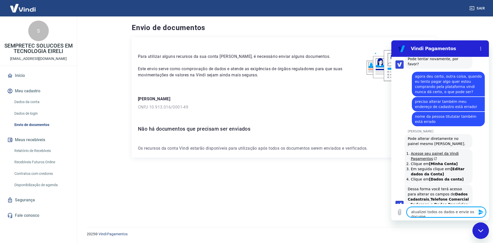
type textarea "atualizei todos os dados e envie os documen"
type textarea "x"
type textarea "atualizei todos os dados e envie os document"
type textarea "x"
type textarea "atualizei todos os dados e envie os documento"
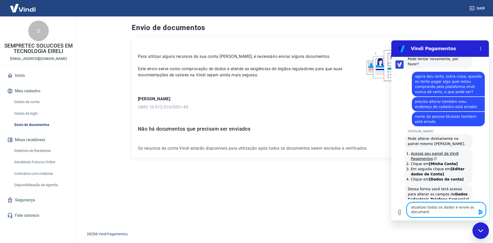
type textarea "x"
type textarea "atualizei todos os dados e envie os documentos"
type textarea "x"
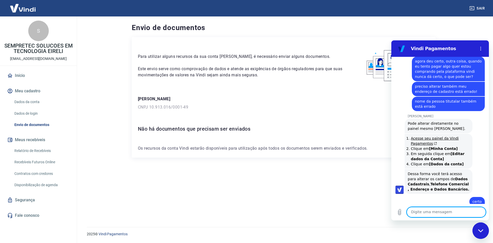
type textarea "e"
type textarea "x"
type textarea "e"
type textarea "x"
type textarea "e s"
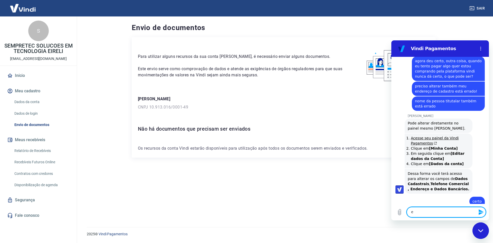
type textarea "x"
type textarea "e so"
type textarea "x"
type textarea "e sob"
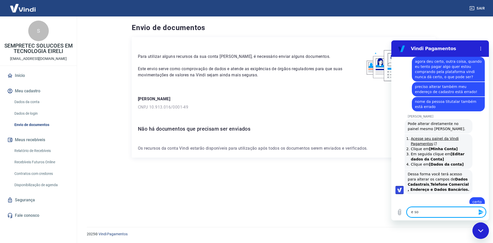
type textarea "x"
type textarea "e sobr"
type textarea "x"
type textarea "e sobre"
type textarea "x"
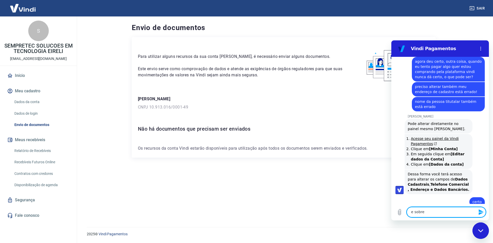
type textarea "e sobre"
type textarea "x"
type textarea "e sobre a"
type textarea "x"
type textarea "e sobre a"
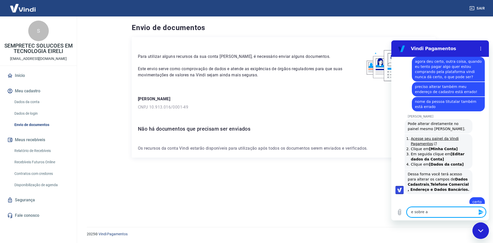
type textarea "x"
type textarea "e sobre a q"
type textarea "x"
type textarea "e sobre a qu"
type textarea "x"
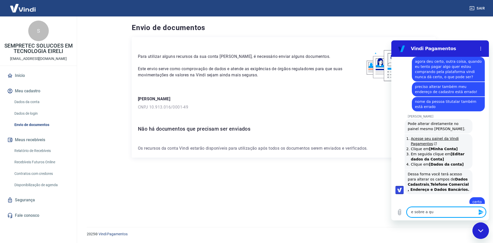
type textarea "e sobre a que"
type textarea "x"
type textarea "e sobre a ques"
type textarea "x"
type textarea "e sobre a quest"
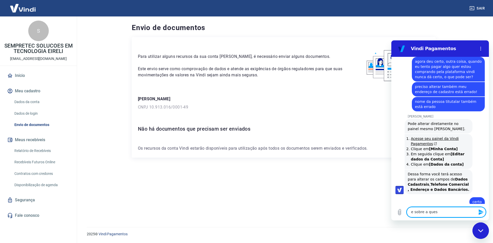
type textarea "x"
type textarea "e sobre a questã"
type textarea "x"
type textarea "e sobre a questão"
type textarea "x"
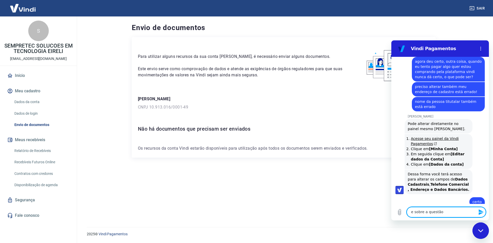
type textarea "e sobre a questão"
type textarea "x"
type textarea "e sobre a questão d"
type textarea "x"
type textarea "e sobre a questão de"
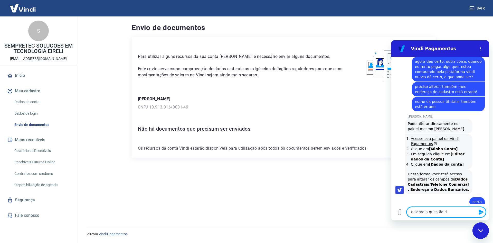
type textarea "x"
type textarea "e sobre a questão de"
type textarea "x"
type textarea "e sobre a questão de p"
type textarea "x"
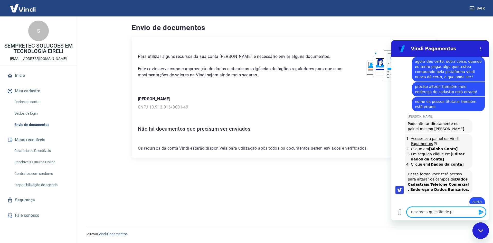
type textarea "e sobre a questão de pa"
type textarea "x"
type textarea "e sobre a questão de pag"
type textarea "x"
type textarea "e sobre a questão de paga"
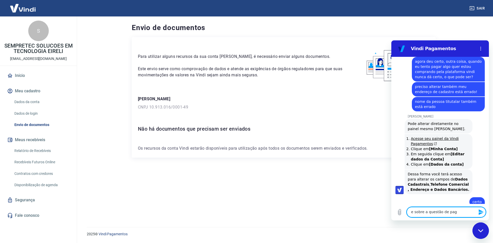
type textarea "x"
type textarea "e sobre a questão de pagam"
type textarea "x"
type textarea "e sobre a questão de pagame"
type textarea "x"
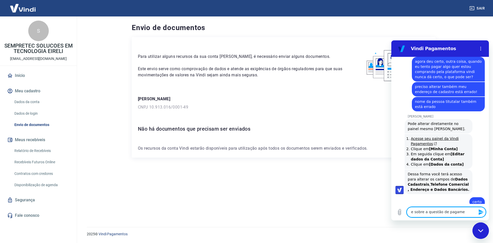
type textarea "e sobre a questão de pagamen"
type textarea "x"
type textarea "e sobre a questão de pagament"
type textarea "x"
type textarea "e sobre a questão de pagamento"
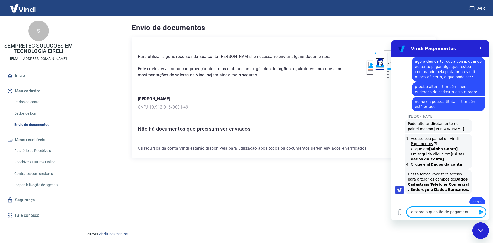
type textarea "x"
type textarea "e sobre a questão de pagamentos"
type textarea "x"
type textarea "e sobre a questão de pagamentos"
type textarea "x"
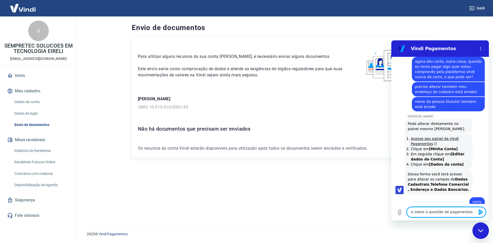
type textarea "e sobre a questão de pagamentos q"
type textarea "x"
type textarea "e sobre a questão de pagamentos qu"
type textarea "x"
type textarea "e sobre a questão de pagamentos que"
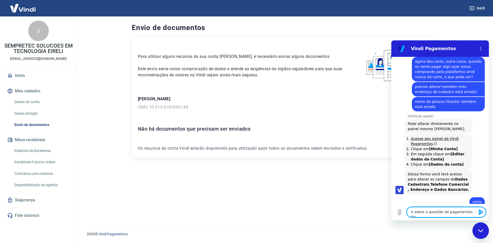
type textarea "x"
type textarea "e sobre a questão de pagamentos que"
type textarea "x"
type textarea "e sobre a questão de pagamentos que n"
type textarea "x"
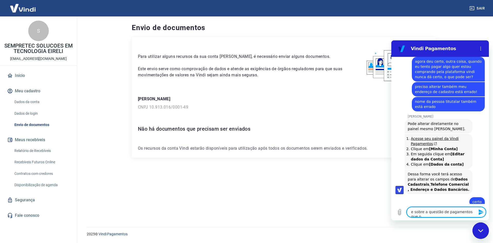
type textarea "e sobre a questão de pagamentos que nã"
type textarea "x"
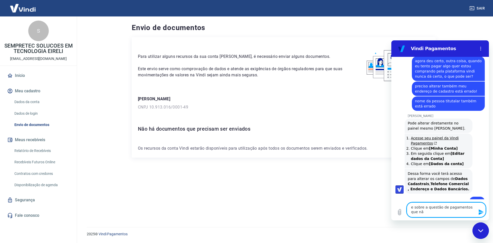
type textarea "e sobre a questão de pagamentos que não"
type textarea "x"
type textarea "e sobre a questão de pagamentos que não"
type textarea "x"
type textarea "e sobre a questão de pagamentos que não c"
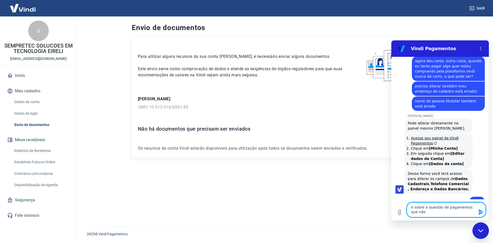
type textarea "x"
type textarea "e sobre a questão de pagamentos que não co"
type textarea "x"
type textarea "e sobre a questão de pagamentos que não con"
type textarea "x"
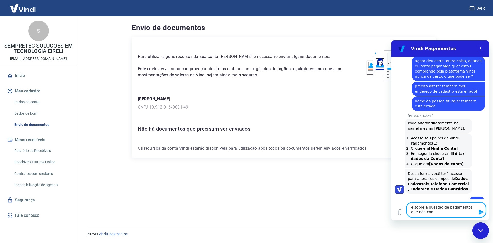
type textarea "e sobre a questão de pagamentos que não cons"
type textarea "x"
type textarea "e sobre a questão de pagamentos que não consi"
type textarea "x"
type textarea "e sobre a questão de pagamentos que não consig"
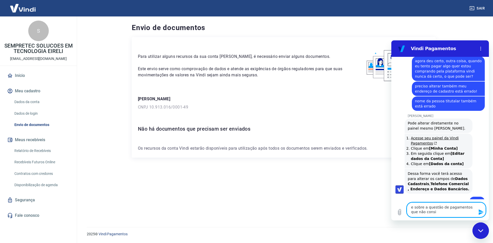
type textarea "x"
type textarea "e sobre a questão de pagamentos que não consigo"
type textarea "x"
type textarea "e sobre a questão de pagamentos que não consigo"
type textarea "x"
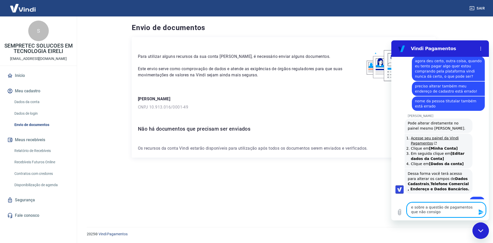
type textarea "e sobre a questão de pagamentos que não consigo f"
type textarea "x"
type textarea "e sobre a questão de pagamentos que não consigo fa"
type textarea "x"
type textarea "e sobre a questão de pagamentos que não consigo faz"
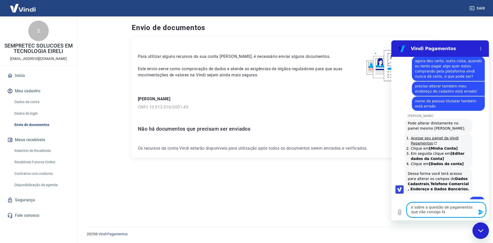
type textarea "x"
type textarea "e sobre a questão de pagamentos que não consigo faze"
type textarea "x"
type textarea "e sobre a questão de pagamentos que não consigo fazer"
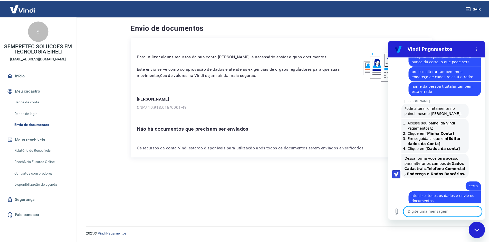
scroll to position [342, 0]
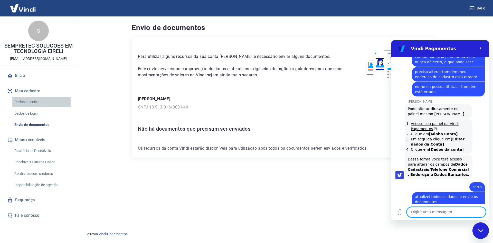
click at [36, 100] on link "Dados da conta" at bounding box center [41, 102] width 58 height 11
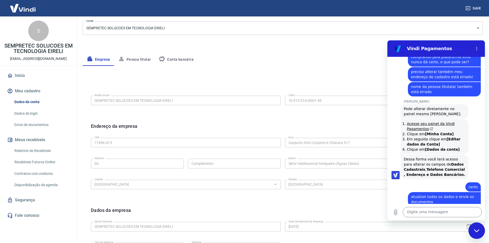
scroll to position [128, 0]
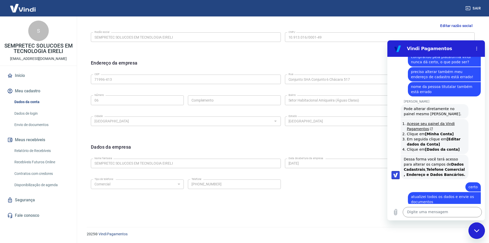
click at [478, 232] on div "Fechar janela de mensagens" at bounding box center [476, 230] width 15 height 15
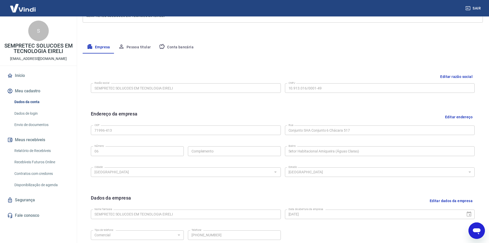
scroll to position [76, 0]
click at [457, 76] on button "Editar razão social" at bounding box center [456, 77] width 36 height 10
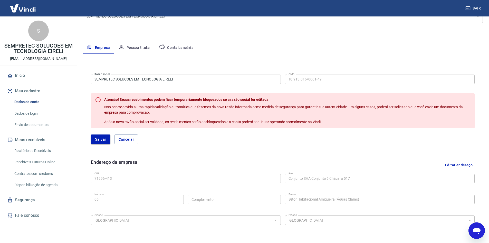
click at [178, 80] on input "SEMPRETEC SOLUCOES EM TECNOLOGIA EIRELI" at bounding box center [186, 79] width 190 height 10
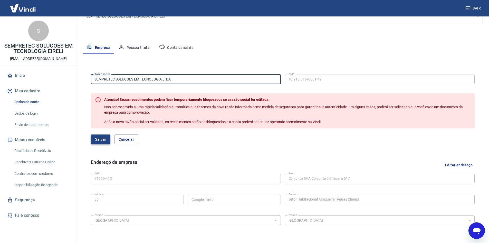
click at [105, 138] on button "Salvar" at bounding box center [101, 139] width 20 height 10
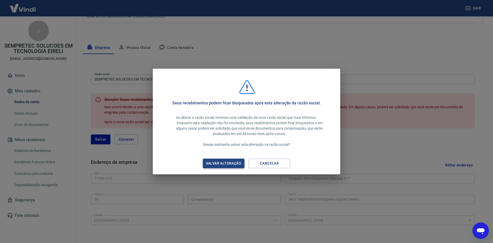
click at [213, 162] on div "Salvar alteração" at bounding box center [224, 163] width 48 height 6
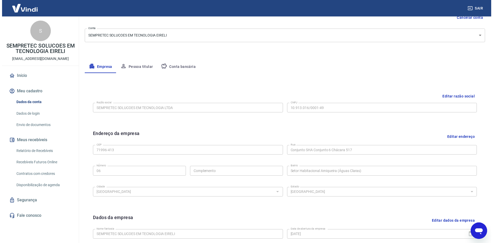
scroll to position [0, 0]
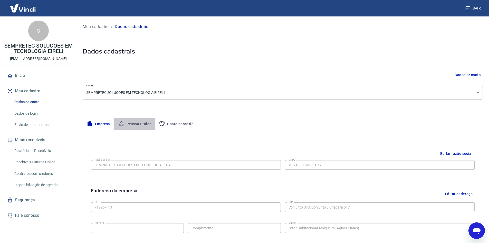
click at [140, 124] on button "Pessoa titular" at bounding box center [134, 124] width 41 height 12
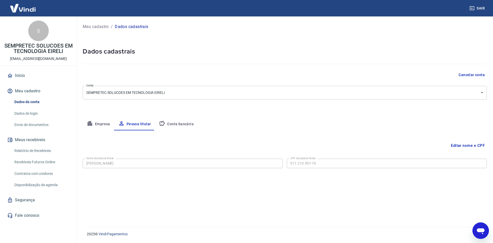
click at [174, 121] on button "Conta bancária" at bounding box center [176, 124] width 43 height 12
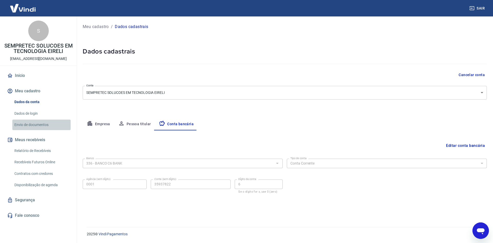
click at [31, 123] on link "Envio de documentos" at bounding box center [41, 124] width 58 height 11
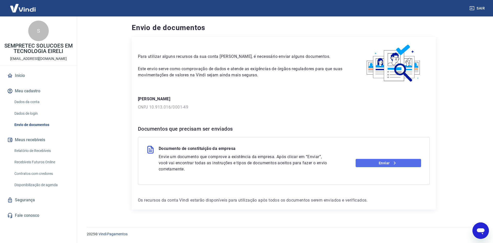
click at [383, 163] on link "Enviar" at bounding box center [389, 163] width 66 height 8
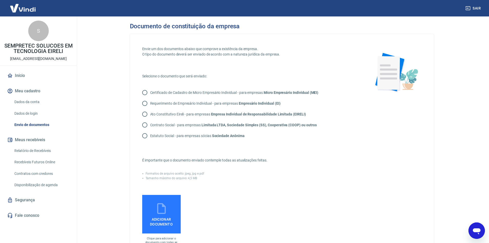
click at [144, 125] on input "Contrato Social - para empresas Limitada LTDA, Sociedade Simples (SS), Cooperat…" at bounding box center [144, 124] width 11 height 11
radio input "true"
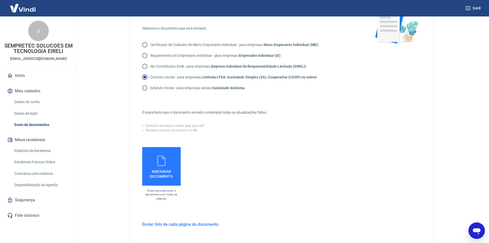
scroll to position [51, 0]
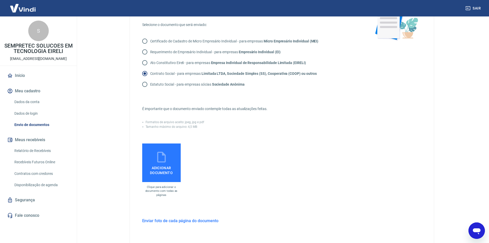
click at [163, 165] on span "Adicionar documento" at bounding box center [161, 169] width 34 height 12
click at [0, 0] on input "Adicionar documento" at bounding box center [0, 0] width 0 height 0
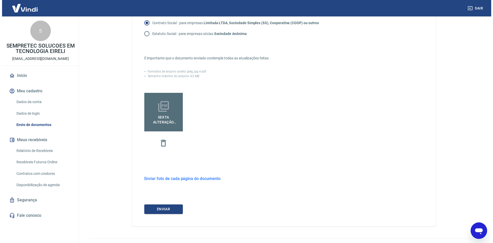
scroll to position [114, 0]
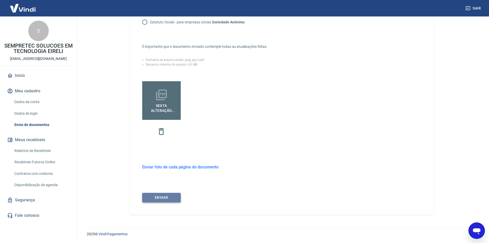
click at [164, 195] on button "ENVIAR" at bounding box center [161, 198] width 39 height 10
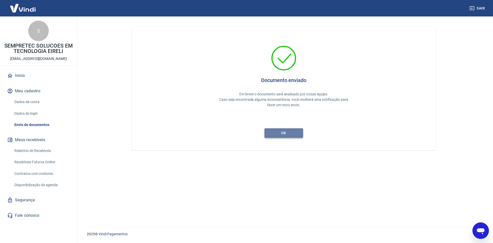
click at [287, 134] on button "ok" at bounding box center [284, 133] width 39 height 10
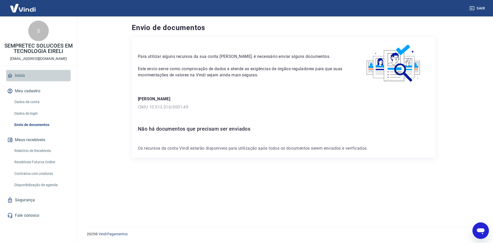
click at [22, 74] on link "Início" at bounding box center [38, 75] width 64 height 11
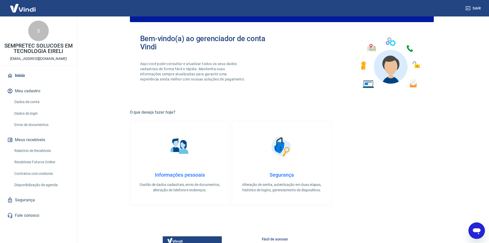
scroll to position [31, 0]
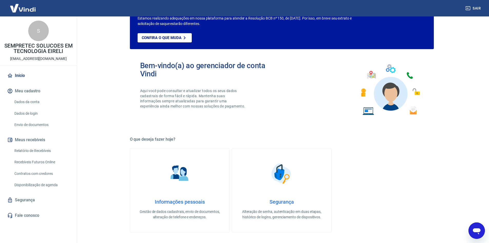
click at [477, 228] on icon "Abrir janela de mensagens" at bounding box center [476, 230] width 9 height 9
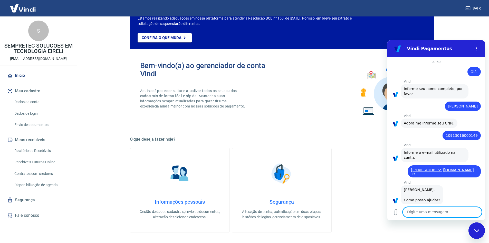
scroll to position [342, 0]
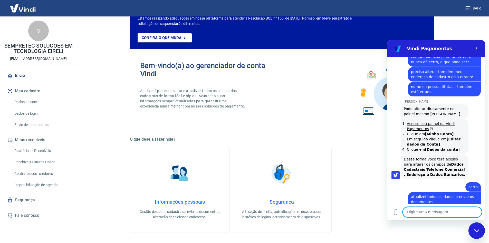
type textarea "?"
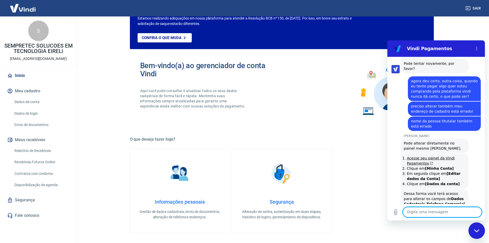
scroll to position [249, 0]
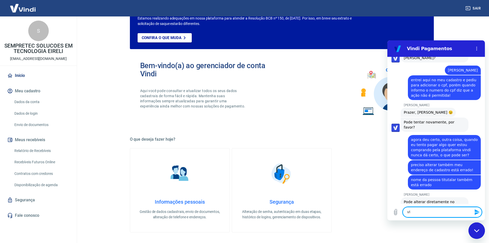
type textarea "v"
type textarea "Vivi está por ai?"
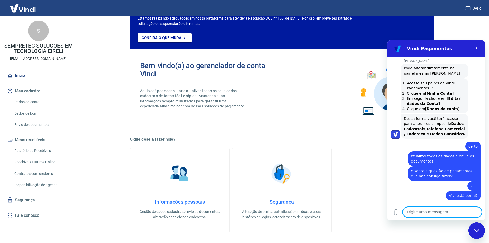
scroll to position [384, 0]
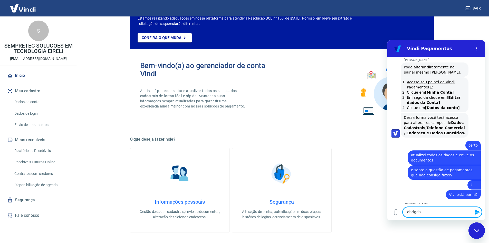
type textarea "obrigdao"
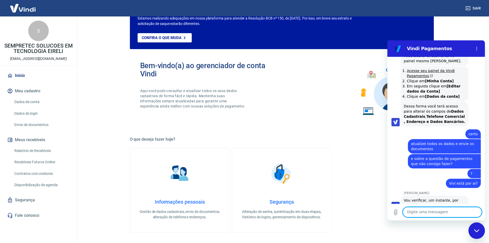
type textarea "n"
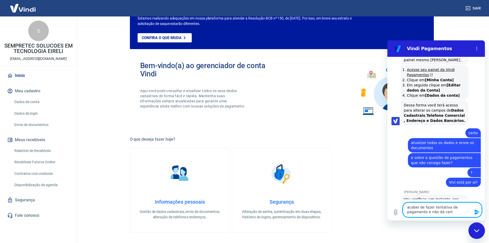
type textarea "acabei de fazer tentativa de pagamento e não dá certo"
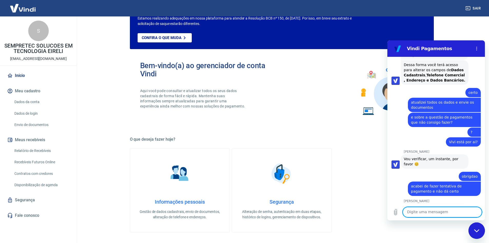
scroll to position [464, 0]
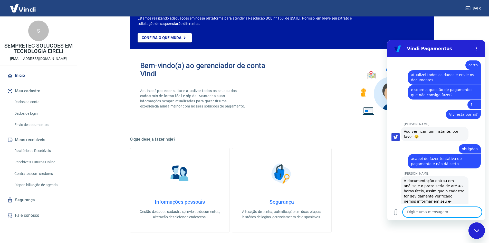
click at [443, 209] on textarea at bounding box center [442, 212] width 79 height 10
type textarea "mas estou falando de compras"
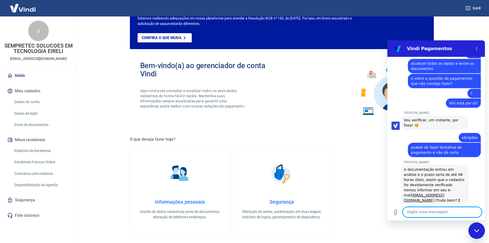
scroll to position [476, 0]
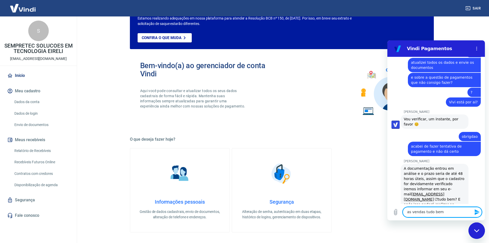
type textarea "as vendas tudo bem!"
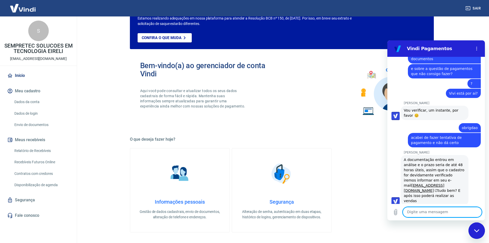
scroll to position [486, 0]
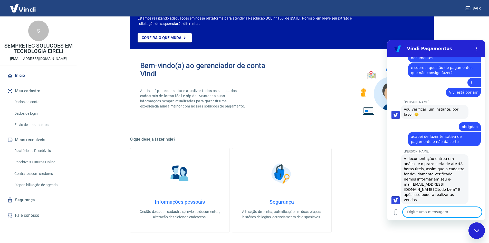
paste textarea "https://pagar.vindi.com.br/918b595a757cb1a82318a722ddaa3fddd2e86c6d"
type textarea "https://pagar.vindi.com.br/918b595a757cb1a82318a722ddaa3fddd2e86c6d"
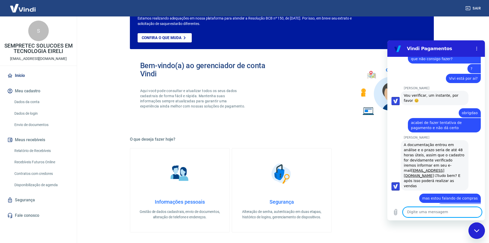
scroll to position [501, 0]
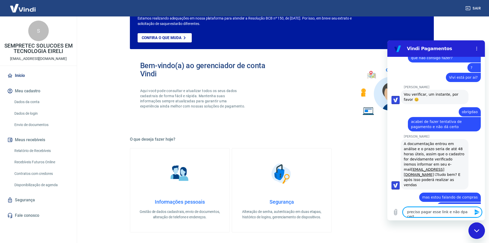
type textarea "preciso pagar esse link e não dpa certo"
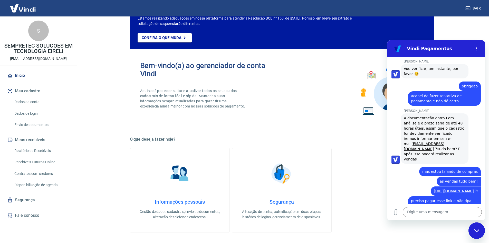
scroll to position [528, 0]
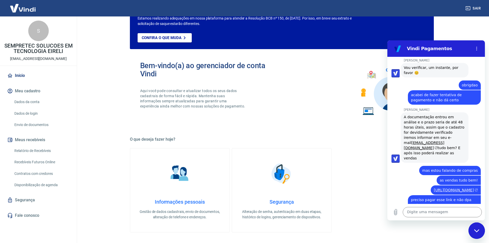
click at [403, 175] on div "diz: as vendas tudo bem!" at bounding box center [434, 180] width 93 height 10
click at [395, 212] on icon "Carregar arquivo" at bounding box center [396, 212] width 3 height 6
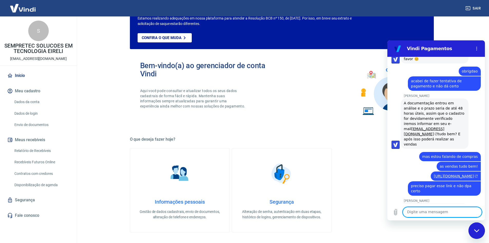
scroll to position [543, 0]
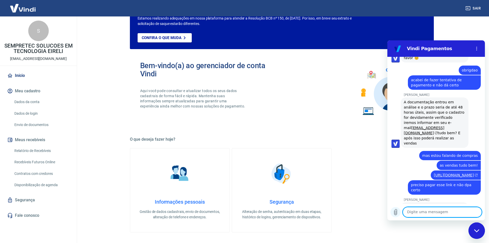
click at [397, 211] on icon "Carregar arquivo" at bounding box center [396, 212] width 3 height 6
click at [396, 212] on icon "Carregar arquivo" at bounding box center [396, 212] width 6 height 6
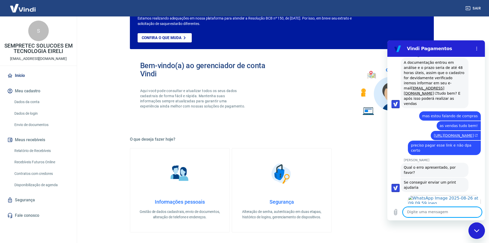
scroll to position [583, 0]
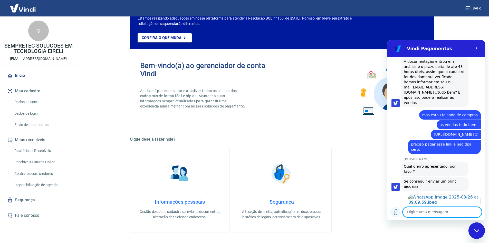
click at [396, 213] on icon "Carregar arquivo" at bounding box center [396, 212] width 6 height 6
click at [442, 212] on textarea at bounding box center [442, 212] width 79 height 10
click at [444, 213] on textarea "por aqui não tem como enviar vidfeo npe" at bounding box center [442, 209] width 79 height 15
click at [465, 208] on textarea "por aqui não tem como enviar vidfeo npe" at bounding box center [442, 209] width 79 height 15
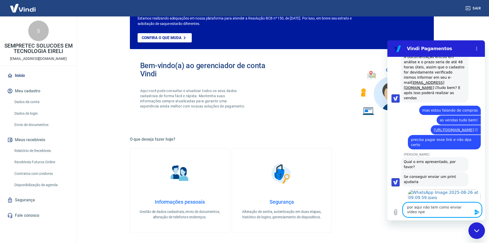
click at [446, 212] on textarea "por aqui não tem como enviar video npe" at bounding box center [442, 209] width 79 height 15
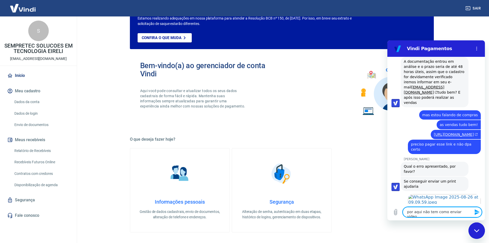
type textarea "por aqui não tem como enviar video?"
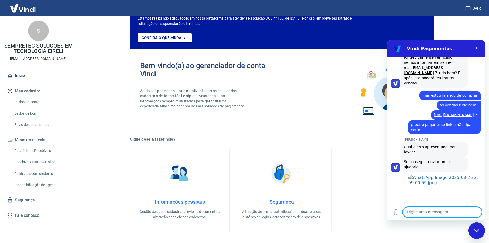
scroll to position [615, 0]
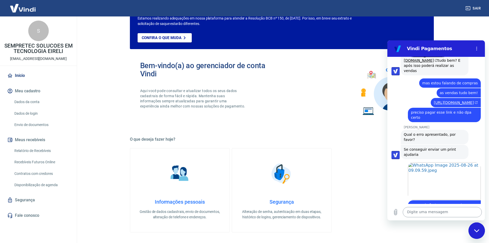
click at [436, 213] on textarea at bounding box center [442, 212] width 79 height 10
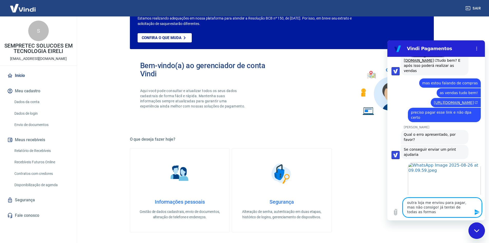
type textarea "outra loja me enviou para pagar, mas não consigo! já tentei de todas as formas!"
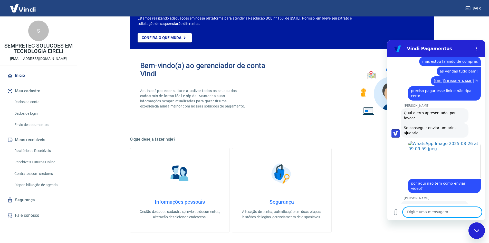
scroll to position [638, 0]
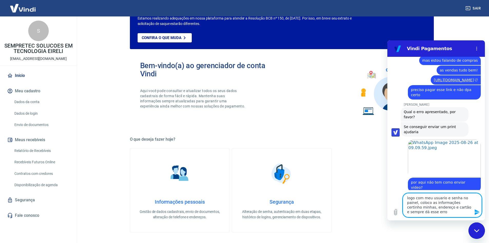
type textarea "logo com meu usuario e senha no painel, coloco as informações certinho minhas, …"
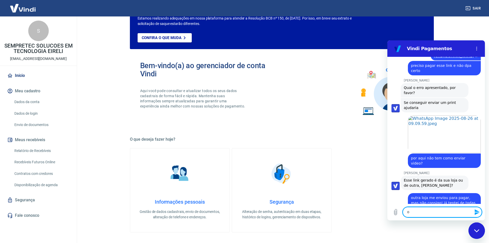
scroll to position [663, 0]
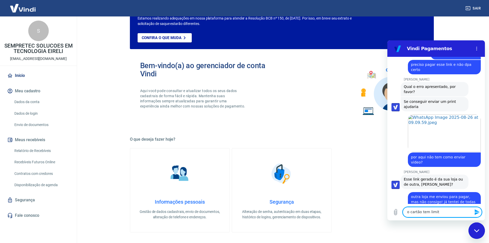
type textarea "o cartão tem limite"
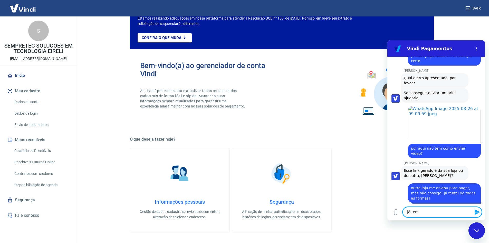
scroll to position [673, 0]
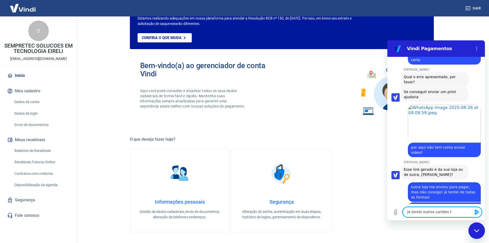
type textarea "já tentei outros cartões tb"
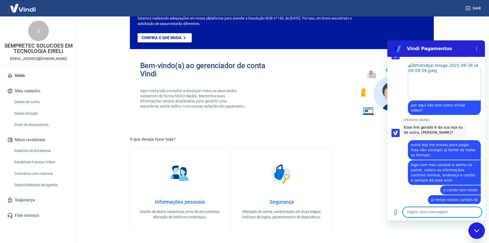
scroll to position [740, 0]
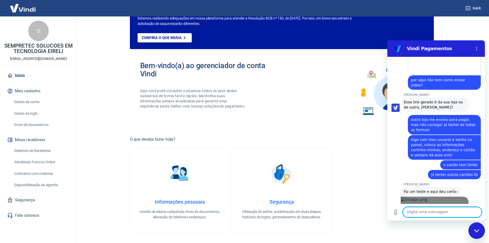
click at [429, 196] on link "Abrir em nova aba" at bounding box center [435, 214] width 68 height 37
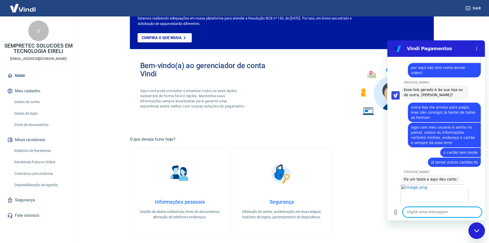
click at [451, 210] on textarea at bounding box center [442, 212] width 79 height 10
type textarea "mas ai apareceu não autorizado!"
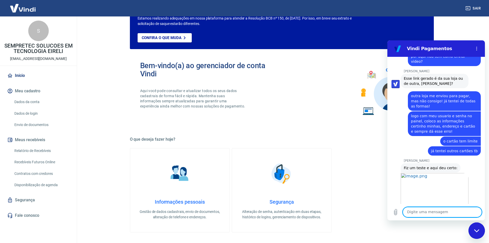
scroll to position [765, 0]
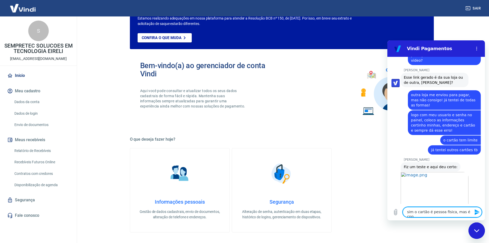
type textarea "sim o cartão é pessoa fisica, mas é cnpj"
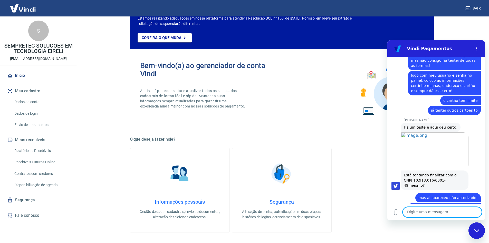
scroll to position [832, 0]
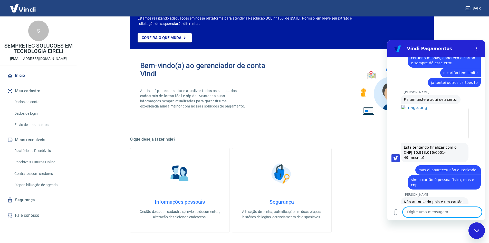
click at [427, 215] on textarea at bounding box center [442, 212] width 79 height 10
type textarea "vou tentar novamente"
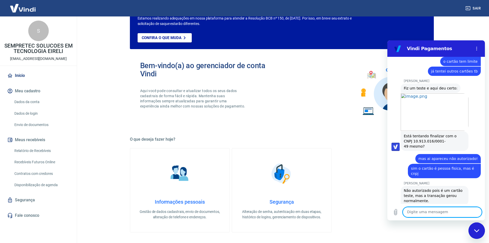
scroll to position [844, 0]
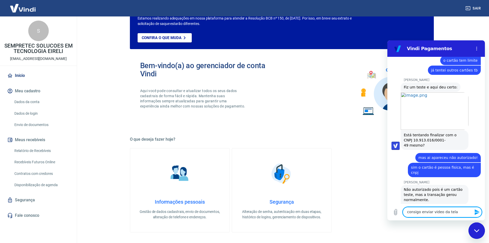
type textarea "consigo enviar video da tela?"
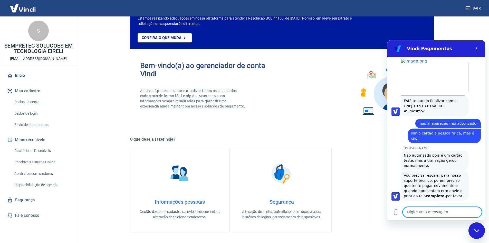
scroll to position [897, 0]
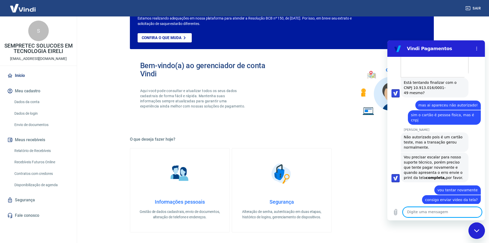
click at [479, 232] on icon "Fechar janela de mensagens" at bounding box center [476, 230] width 5 height 3
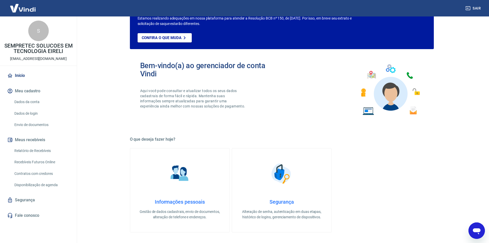
click at [472, 234] on div "Abrir janela de mensagens" at bounding box center [476, 230] width 15 height 15
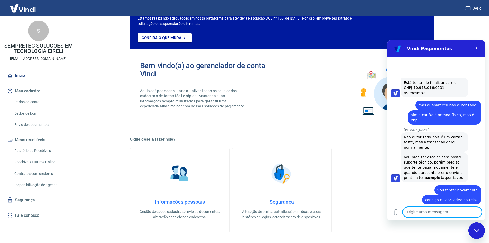
click at [450, 211] on textarea at bounding box center [442, 212] width 79 height 10
paste textarea "Pagamento em andamento! Transação nº 224590281 Os dados da transação foram rece…"
type textarea "Pagamento em andamento! Transação nº 224590281 Os dados da transação foram rece…"
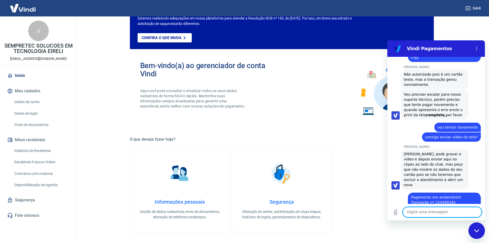
scroll to position [960, 0]
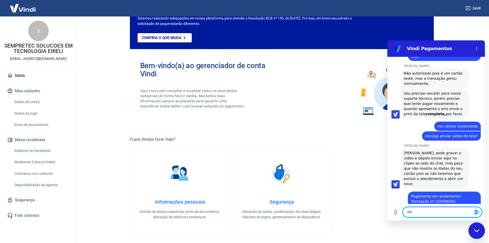
type textarea "A"
type textarea "agora apareceu assim"
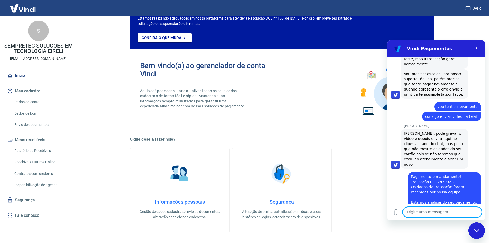
scroll to position [987, 0]
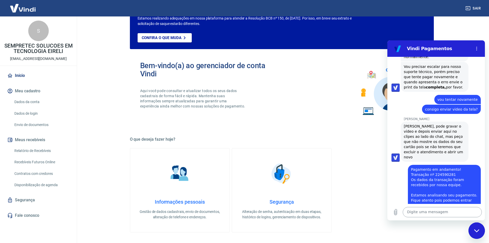
click at [438, 213] on textarea at bounding box center [442, 212] width 79 height 10
drag, startPoint x: 404, startPoint y: 193, endPoint x: 454, endPoint y: 192, distance: 49.8
copy span "Já aprovou a transação, José 😍️"
click at [425, 211] on textarea at bounding box center [442, 212] width 79 height 10
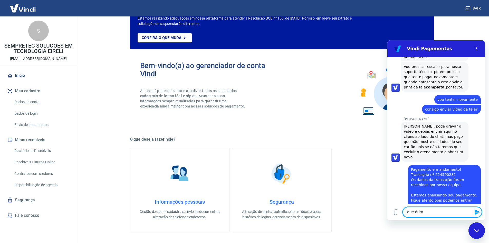
type textarea "que ótimo"
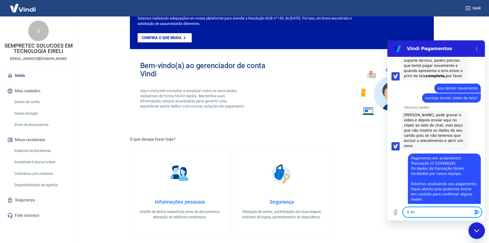
scroll to position [999, 0]
type textarea "e"
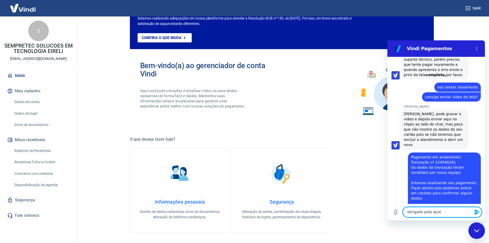
type textarea "obrigado pela ajuda"
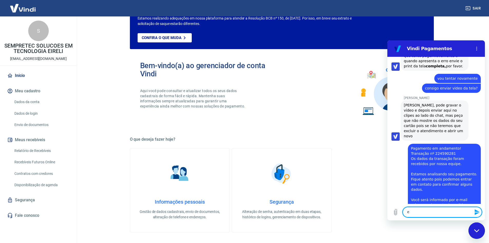
scroll to position [1009, 0]
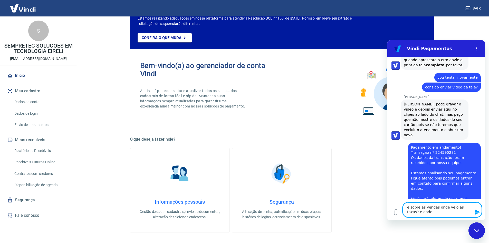
click at [436, 215] on textarea "e sobre as vendas onde vejo as taxas? e onde" at bounding box center [442, 209] width 79 height 15
type textarea "e sobre as vendas onde vejo as taxas? e onde vejo quando recebo?"
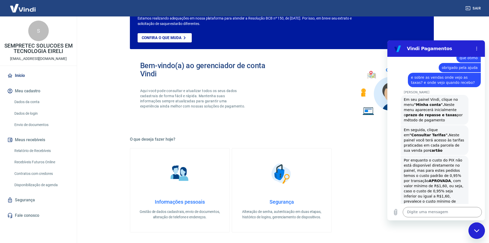
scroll to position [1225, 0]
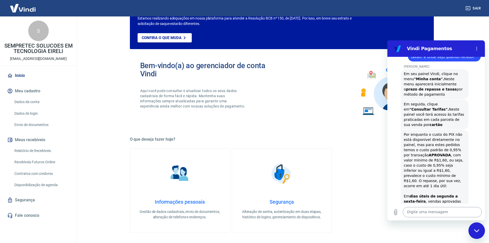
click at [436, 210] on textarea at bounding box center [442, 212] width 79 height 10
type textarea "e vendas parceladas?"
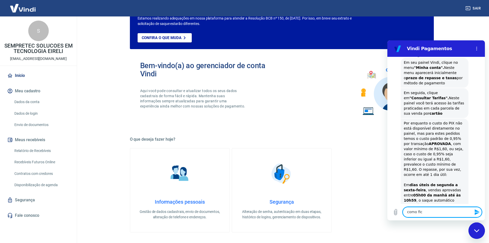
scroll to position [1237, 0]
type textarea "como fica os juros e o recebimento?"
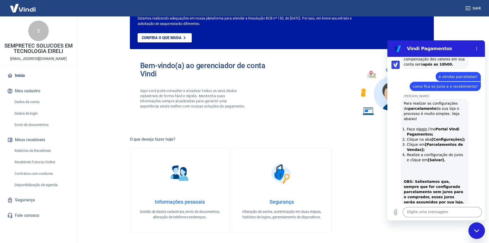
scroll to position [1465, 0]
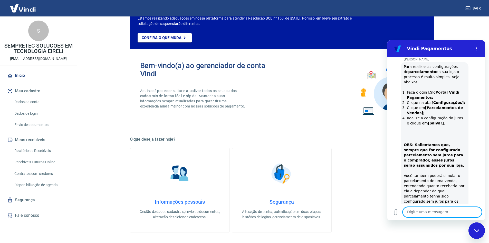
click at [436, 211] on textarea at bounding box center [442, 212] width 79 height 10
type textarea "s"
type textarea "certo"
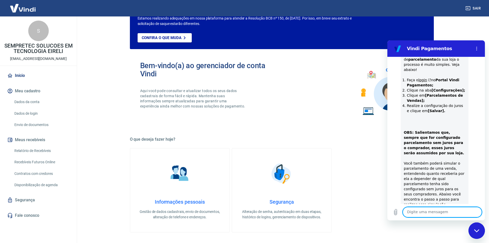
scroll to position [1495, 0]
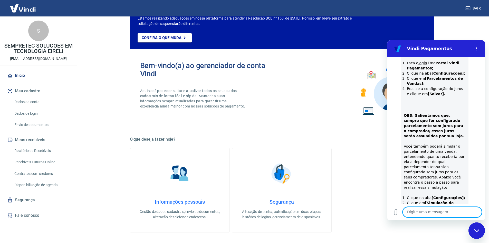
click at [441, 210] on textarea at bounding box center [442, 212] width 79 height 10
type textarea "por enquanto não"
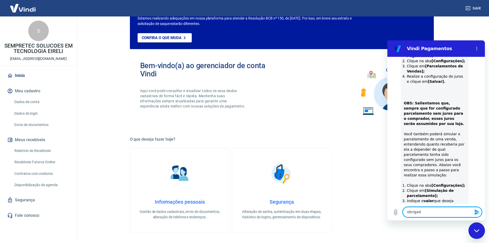
type textarea "obrigado"
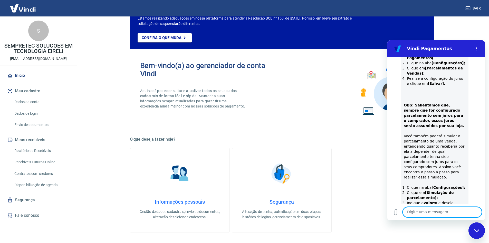
scroll to position [1517, 0]
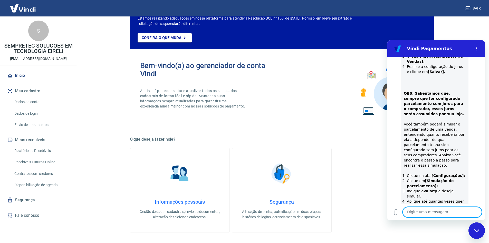
click at [288, 95] on div "Bem-vindo(a) ao gerenciador de conta Vindi Aqui você pode consultar e atualizar…" at bounding box center [282, 89] width 304 height 73
click at [21, 73] on link "Início" at bounding box center [38, 75] width 64 height 11
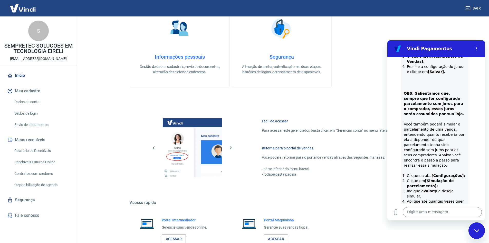
scroll to position [211, 0]
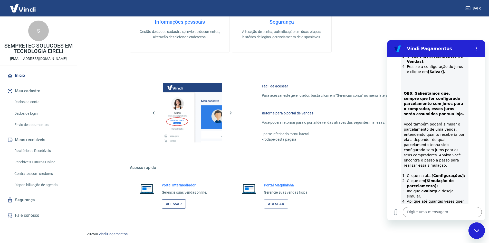
click at [179, 203] on link "Acessar" at bounding box center [174, 204] width 24 height 10
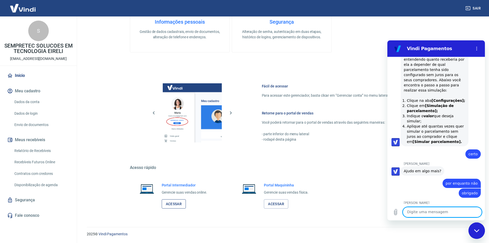
scroll to position [1600, 0]
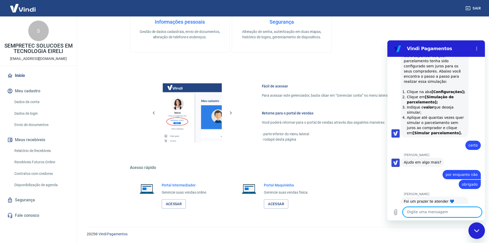
click at [385, 40] on div "Informações pessoais Gestão de dados cadastrais, envio de documentos, alteração…" at bounding box center [282, 10] width 304 height 84
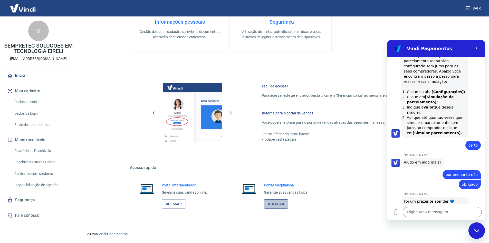
click at [276, 204] on link "Acessar" at bounding box center [276, 204] width 24 height 10
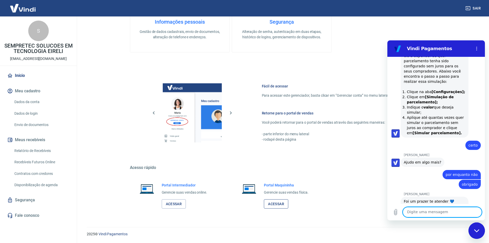
scroll to position [1629, 0]
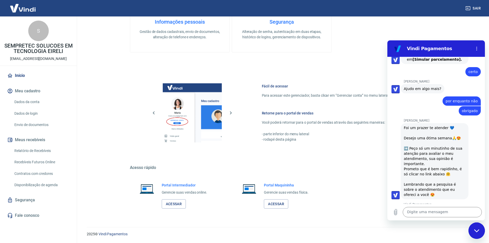
scroll to position [1673, 0]
type input "òtimo"
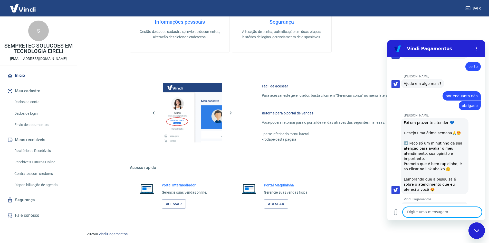
scroll to position [1680, 0]
click at [20, 75] on link "Início" at bounding box center [38, 75] width 64 height 11
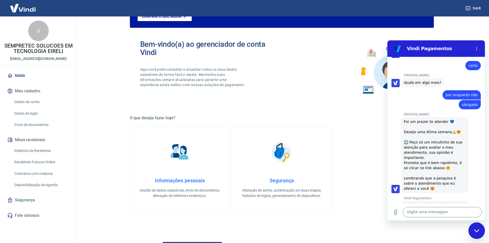
scroll to position [5, 0]
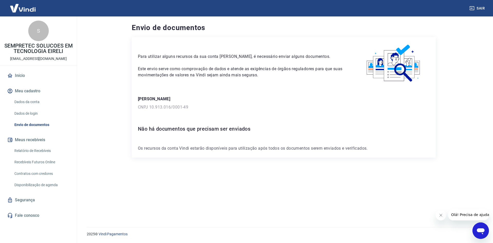
click at [481, 231] on icon "Abrir janela de mensagens" at bounding box center [481, 231] width 8 height 6
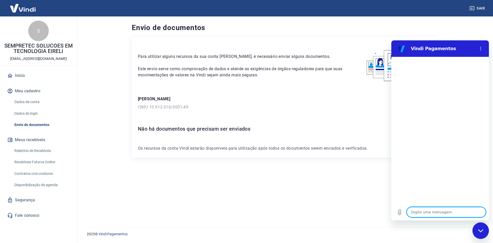
type textarea "x"
